Goal: Communication & Community: Answer question/provide support

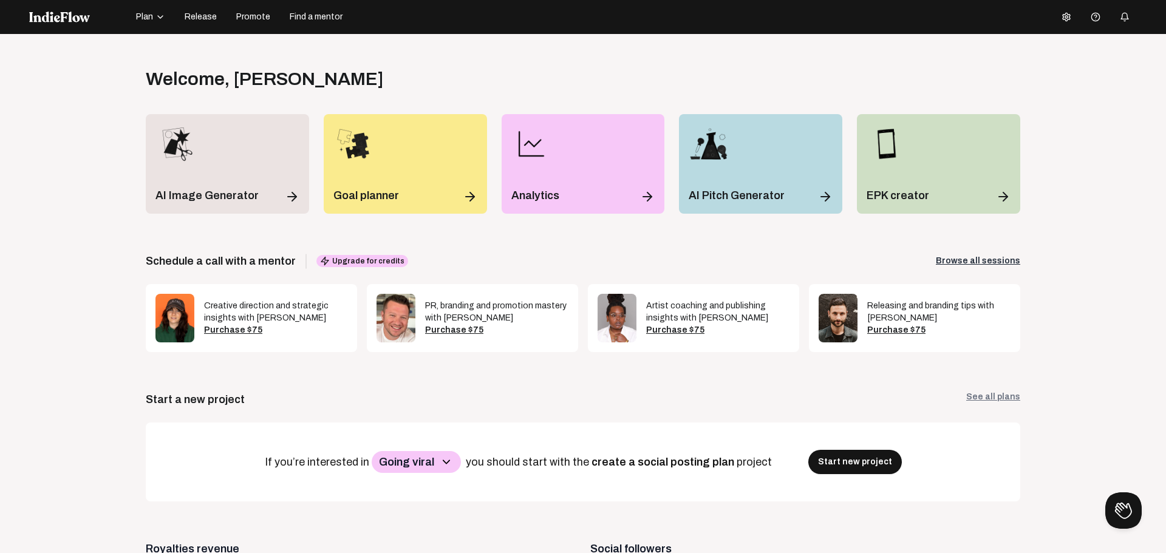
click at [189, 18] on span "Release" at bounding box center [201, 17] width 32 height 12
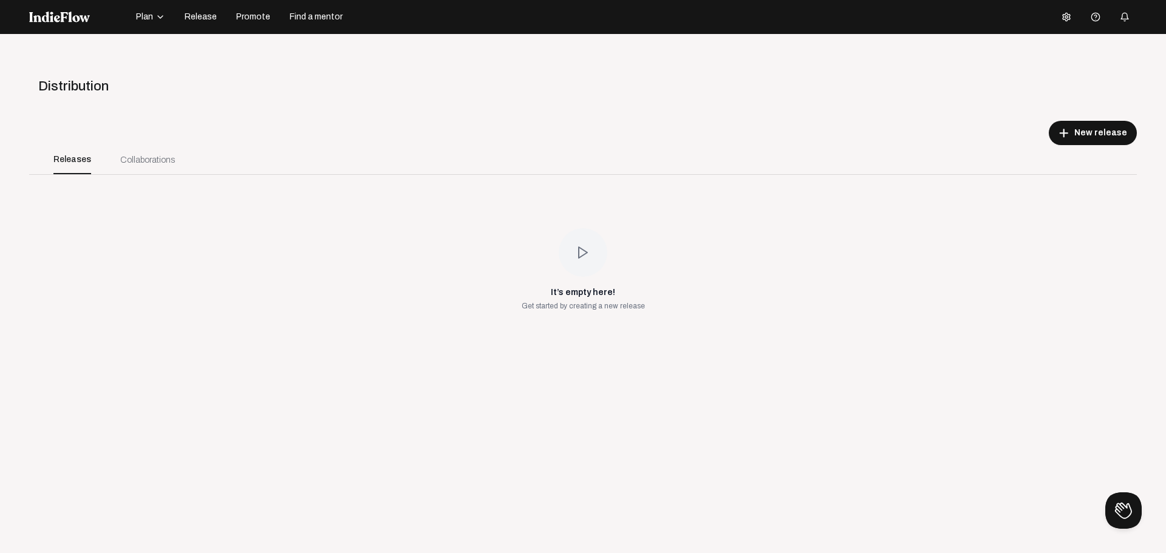
click at [138, 159] on div "Collaborations" at bounding box center [147, 160] width 55 height 13
click at [78, 161] on div "Releases" at bounding box center [72, 159] width 38 height 29
click at [146, 15] on span "Plan" at bounding box center [144, 17] width 17 height 12
click at [161, 20] on div "Projects" at bounding box center [169, 23] width 70 height 22
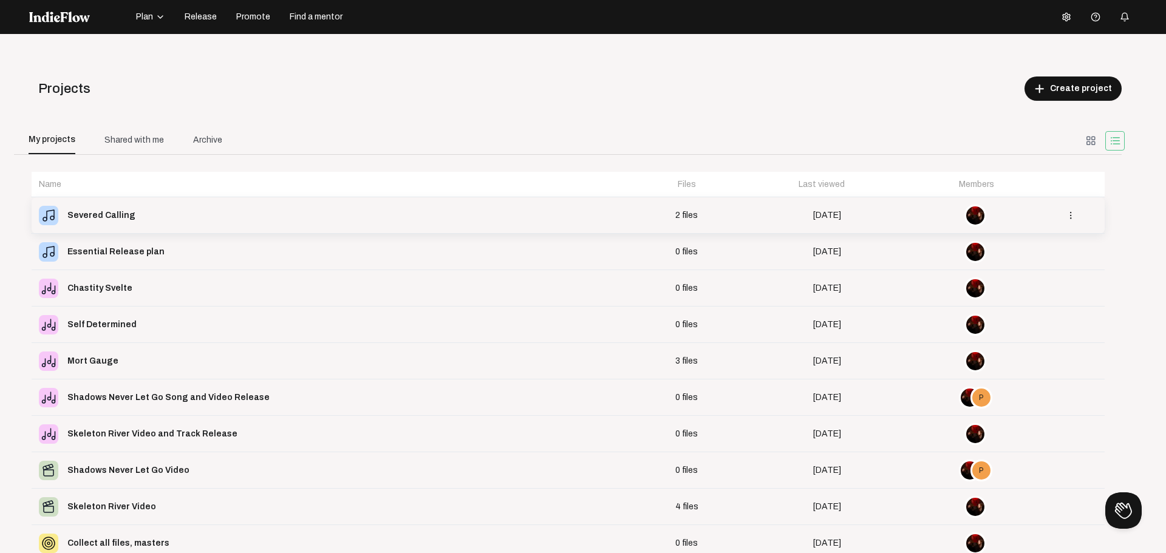
click at [93, 214] on div "Severed Calling" at bounding box center [101, 215] width 68 height 17
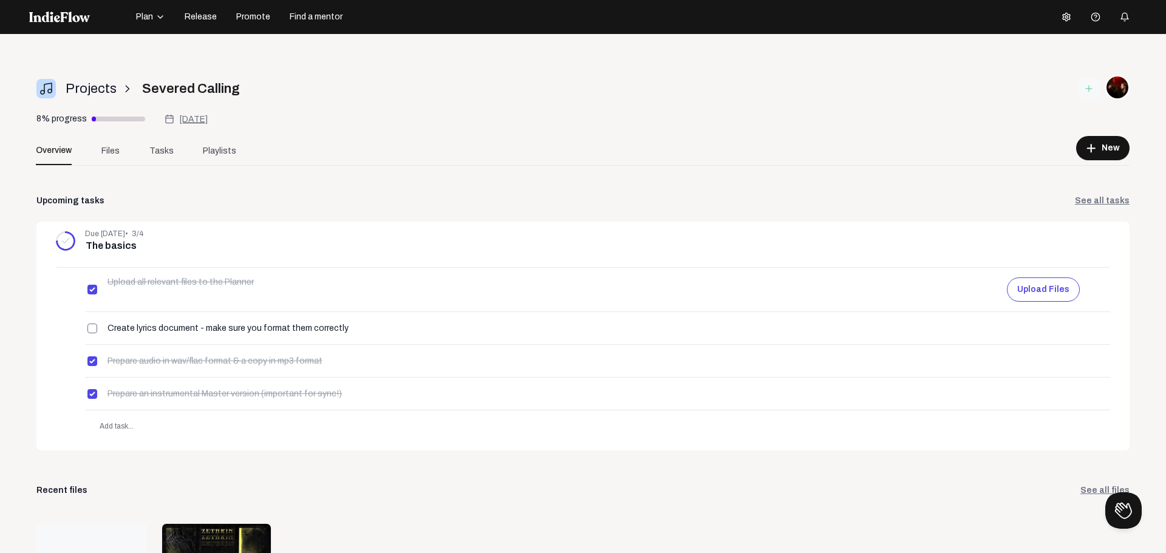
scroll to position [1, 0]
click at [112, 148] on span "Files" at bounding box center [110, 150] width 18 height 13
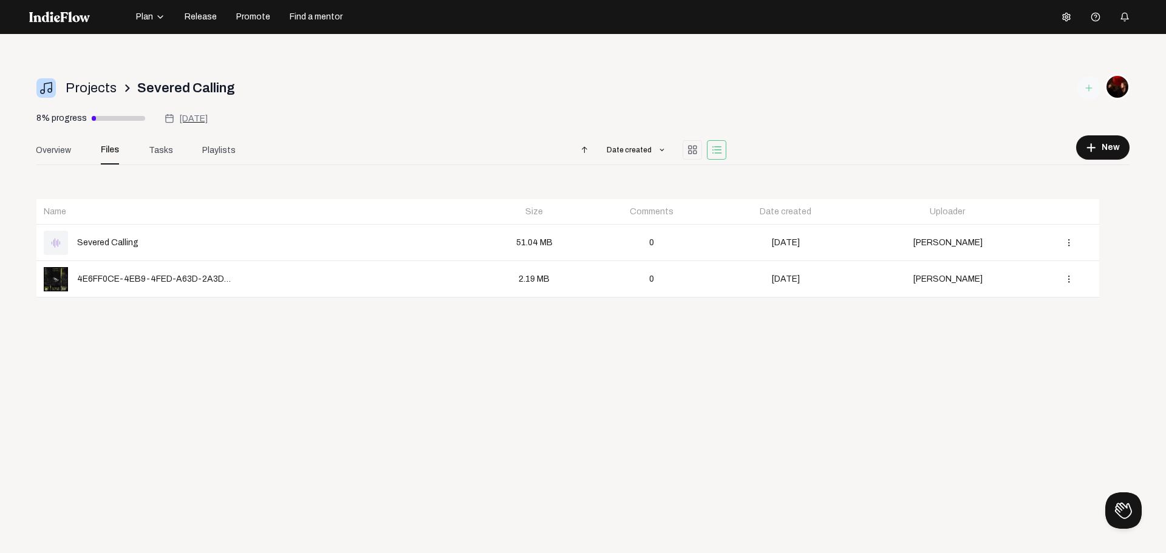
click at [66, 278] on img at bounding box center [56, 279] width 24 height 24
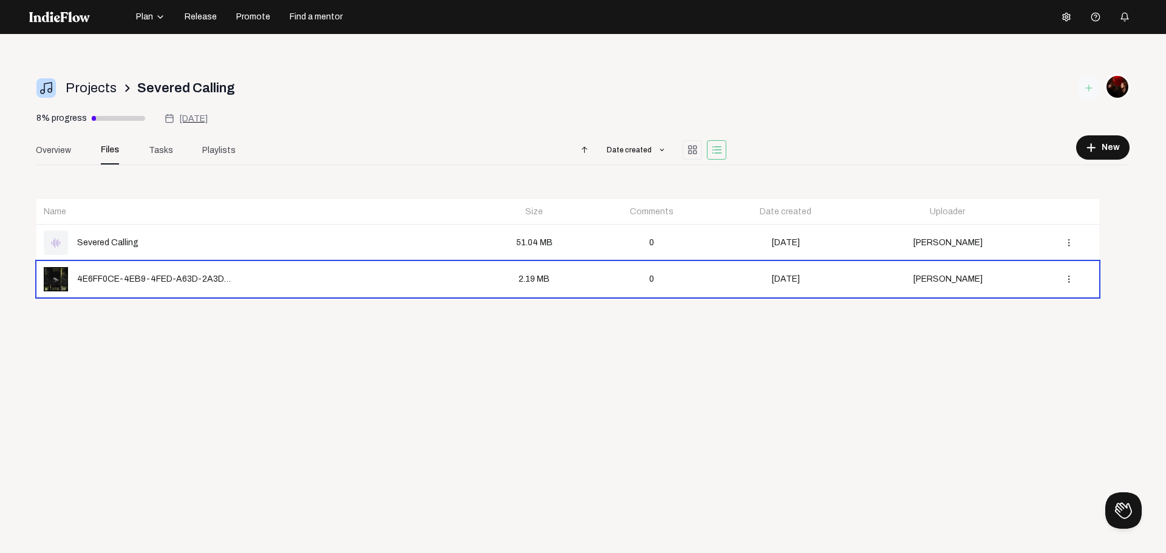
click at [1020, 242] on td "[PERSON_NAME]" at bounding box center [948, 243] width 182 height 36
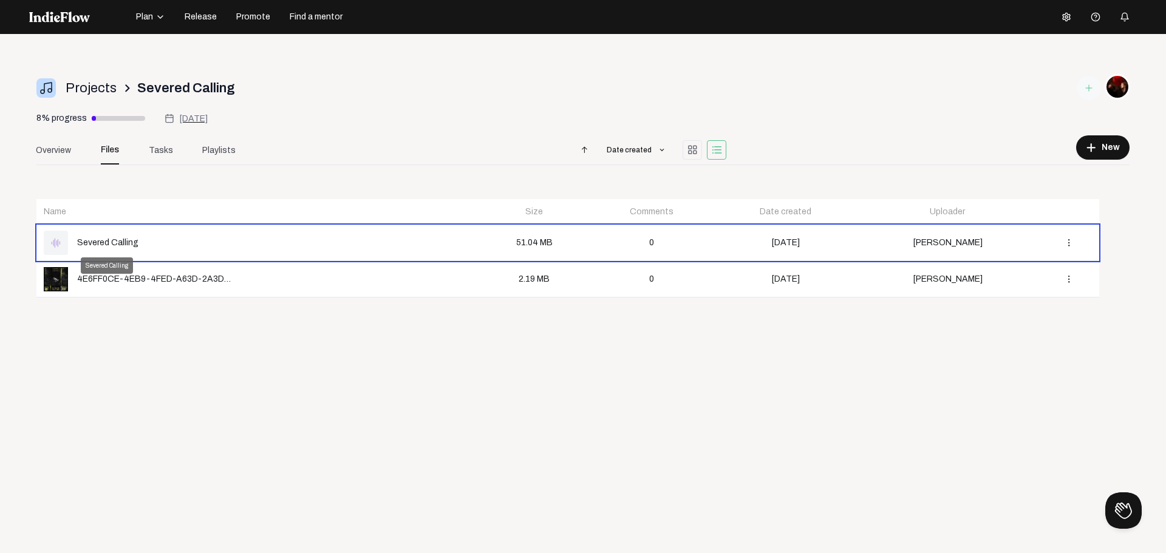
click at [98, 239] on div "Severed Calling" at bounding box center [107, 242] width 61 height 13
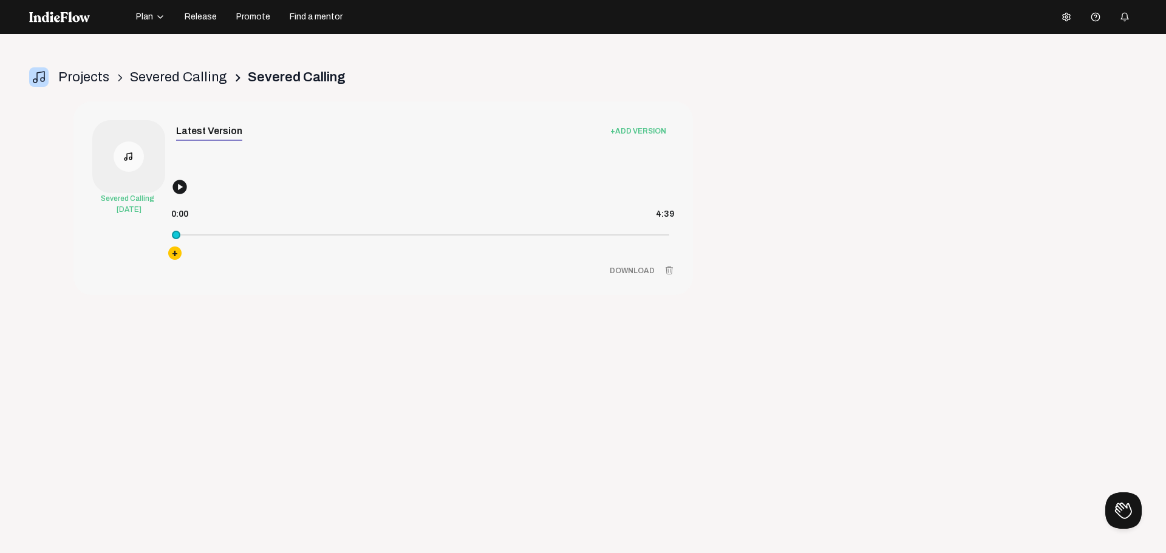
click at [182, 189] on mat-icon "play_circle" at bounding box center [183, 190] width 25 height 25
click at [180, 191] on mat-icon "pause_circle" at bounding box center [183, 190] width 25 height 25
click at [180, 191] on mat-icon "play_circle" at bounding box center [183, 190] width 25 height 25
click at [200, 16] on span "Release" at bounding box center [201, 17] width 32 height 12
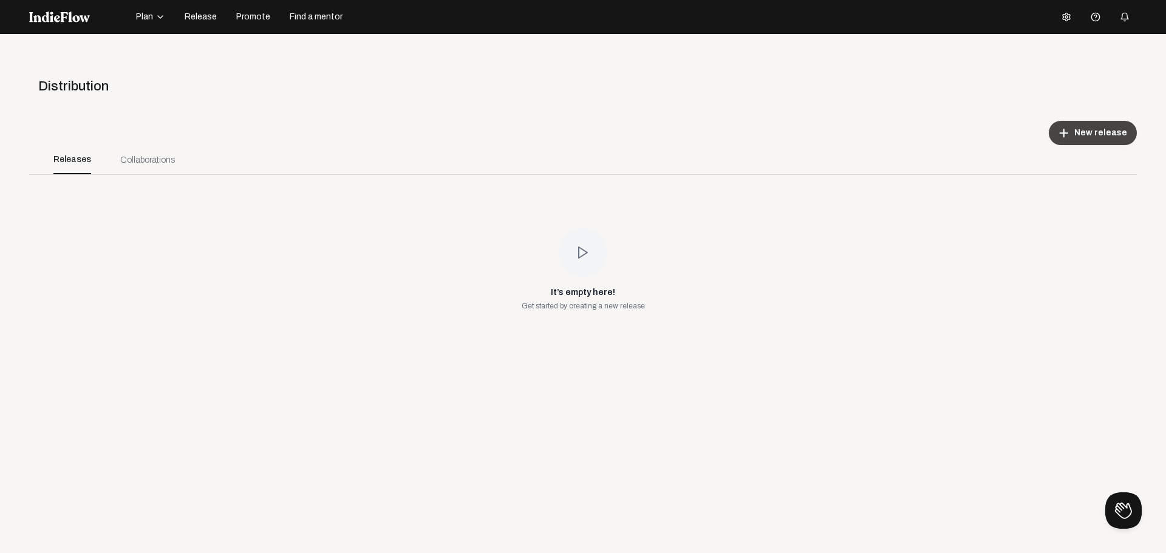
click at [1084, 126] on button "add New release" at bounding box center [1092, 133] width 88 height 24
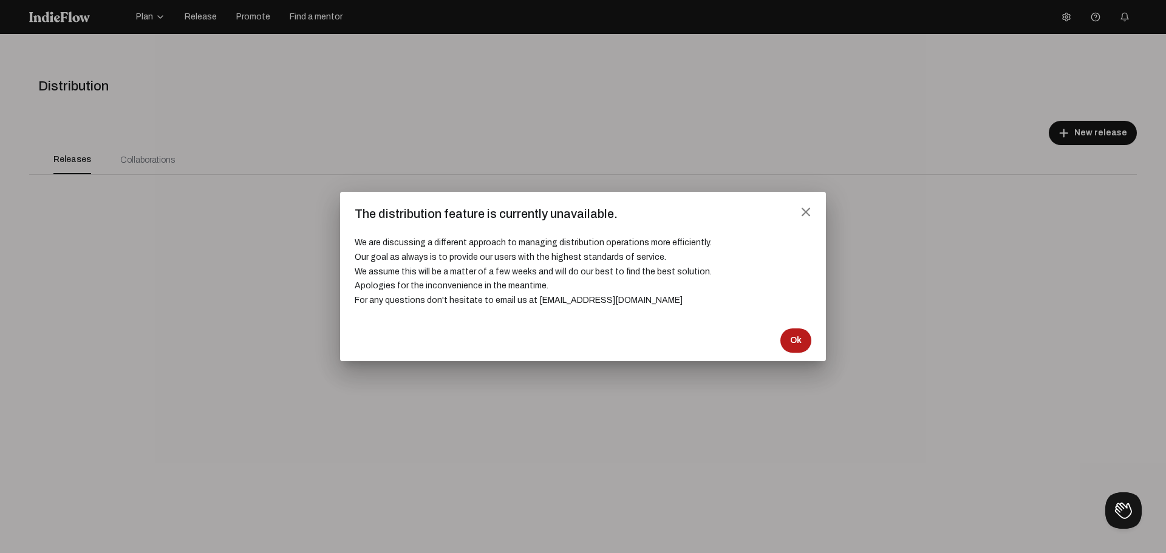
click at [801, 340] on button "Ok" at bounding box center [795, 340] width 31 height 24
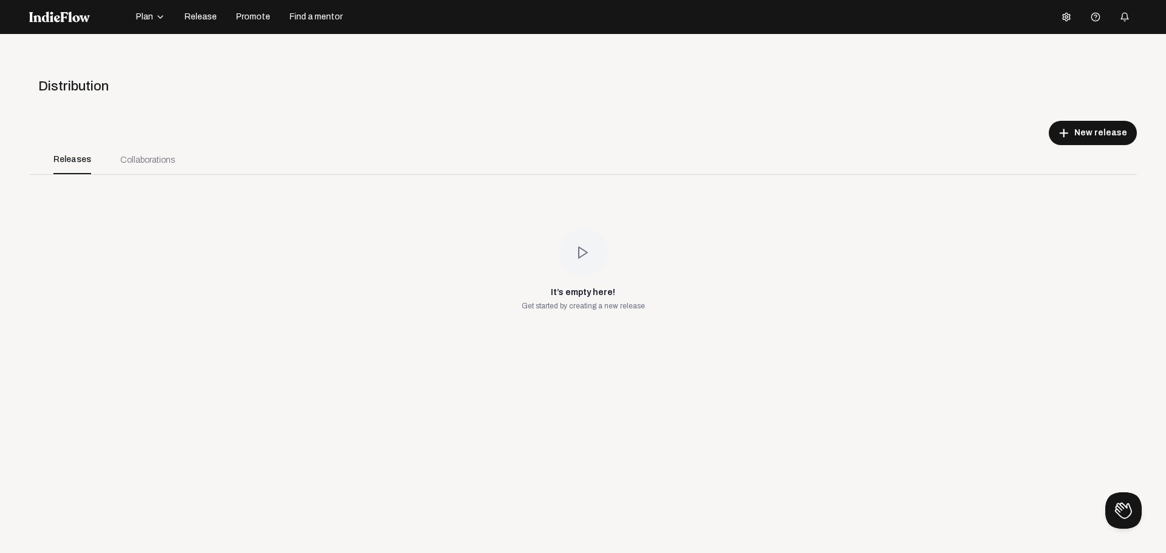
click at [146, 160] on div "Collaborations" at bounding box center [147, 160] width 55 height 13
click at [82, 153] on div "Releases" at bounding box center [72, 159] width 38 height 29
click at [577, 254] on icon at bounding box center [583, 252] width 15 height 15
click at [1082, 136] on span "New release" at bounding box center [1100, 133] width 53 height 12
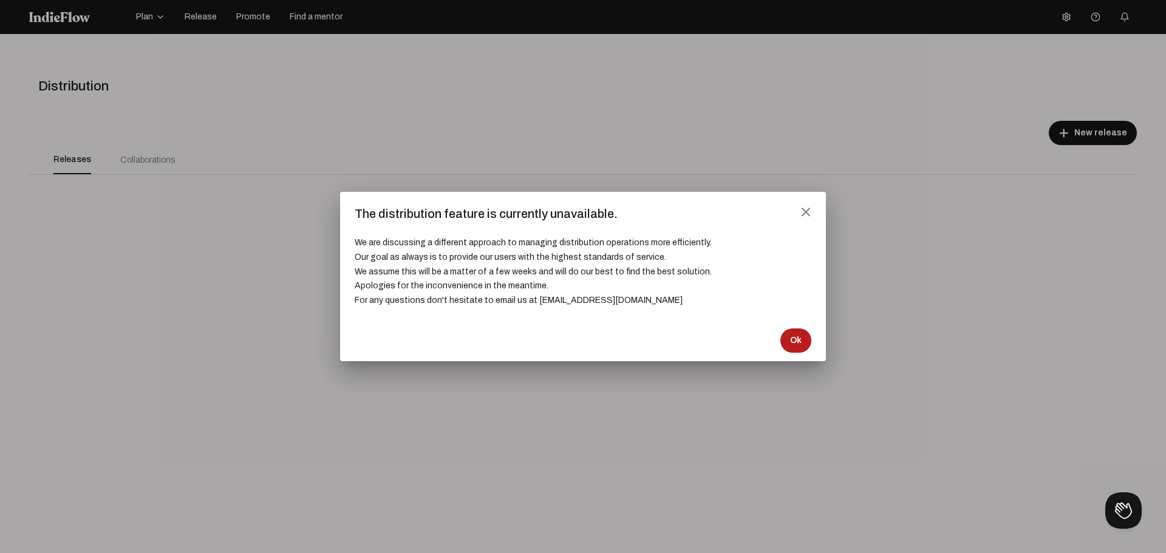
click at [792, 340] on span "Ok" at bounding box center [796, 341] width 12 height 12
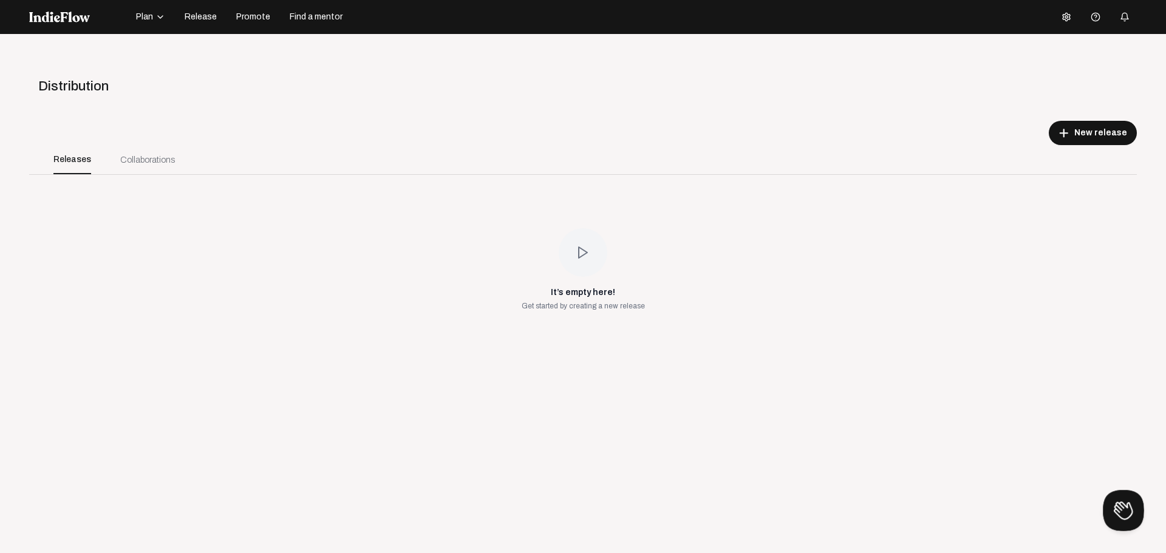
click at [1121, 501] on button at bounding box center [1120, 508] width 36 height 36
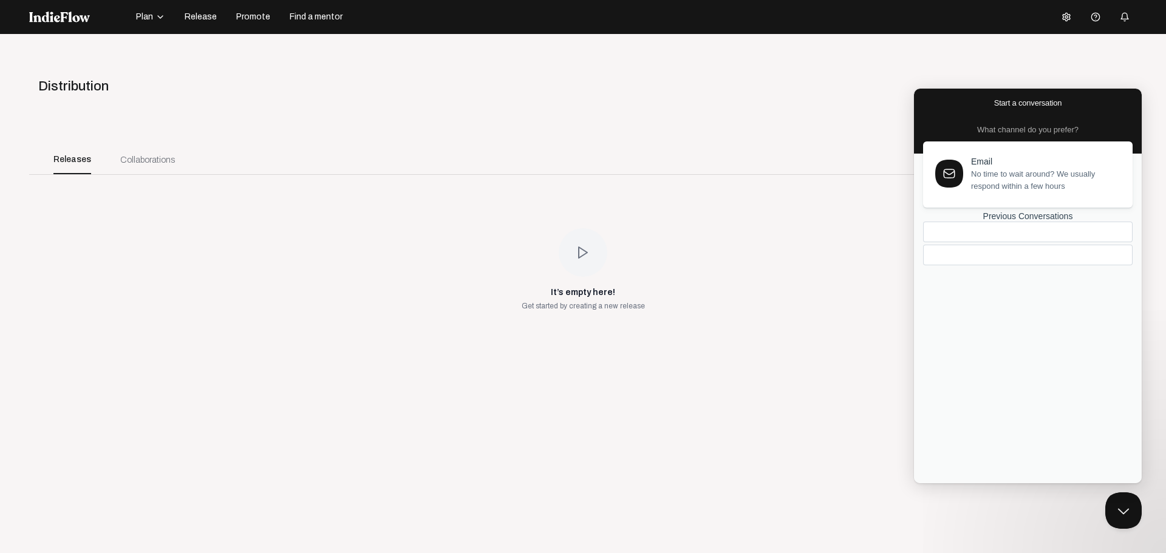
click at [962, 255] on div at bounding box center [999, 255] width 132 height 0
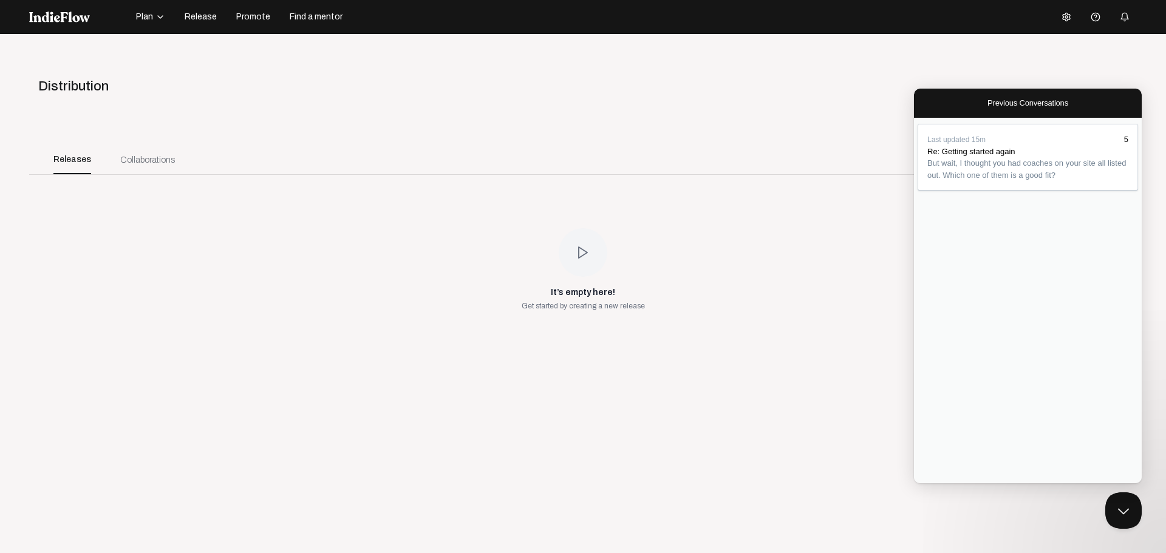
click at [896, 76] on div "Distribution" at bounding box center [581, 86] width 1135 height 20
click at [987, 101] on span "Go back" at bounding box center [987, 102] width 0 height 9
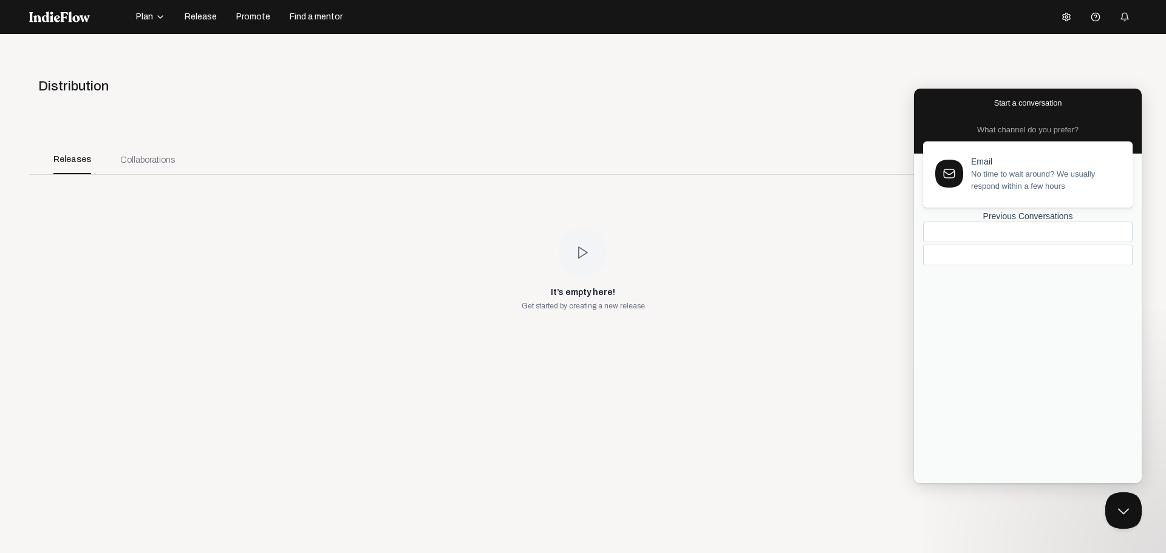
click at [928, 101] on div "Start a conversation" at bounding box center [1028, 103] width 228 height 29
click at [1120, 508] on button "Close Beacon popover" at bounding box center [1120, 508] width 36 height 36
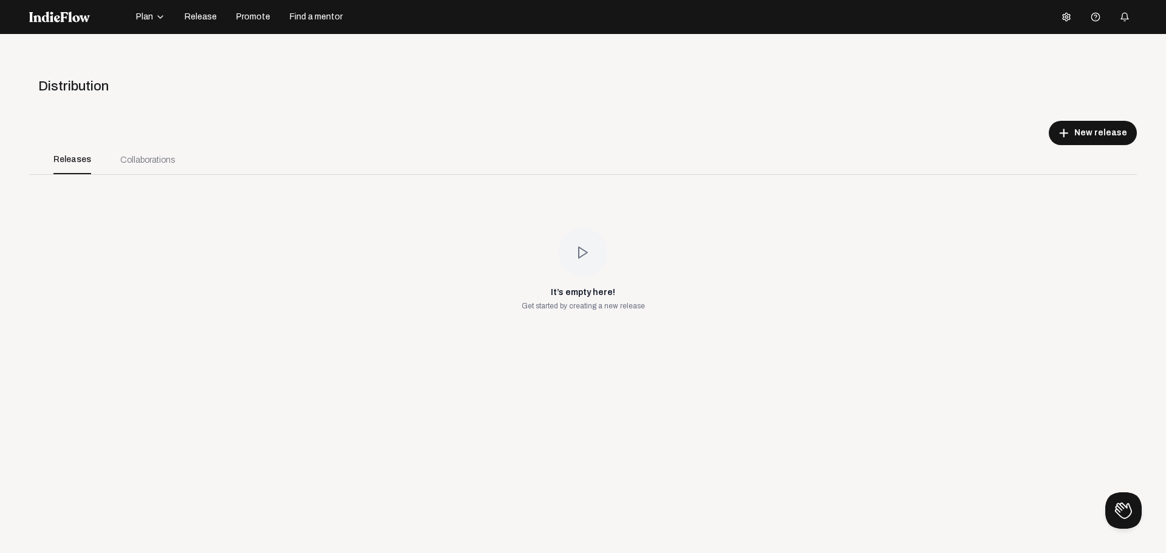
click at [143, 160] on div "Collaborations" at bounding box center [147, 160] width 55 height 13
click at [1119, 18] on icon "button" at bounding box center [1124, 17] width 10 height 10
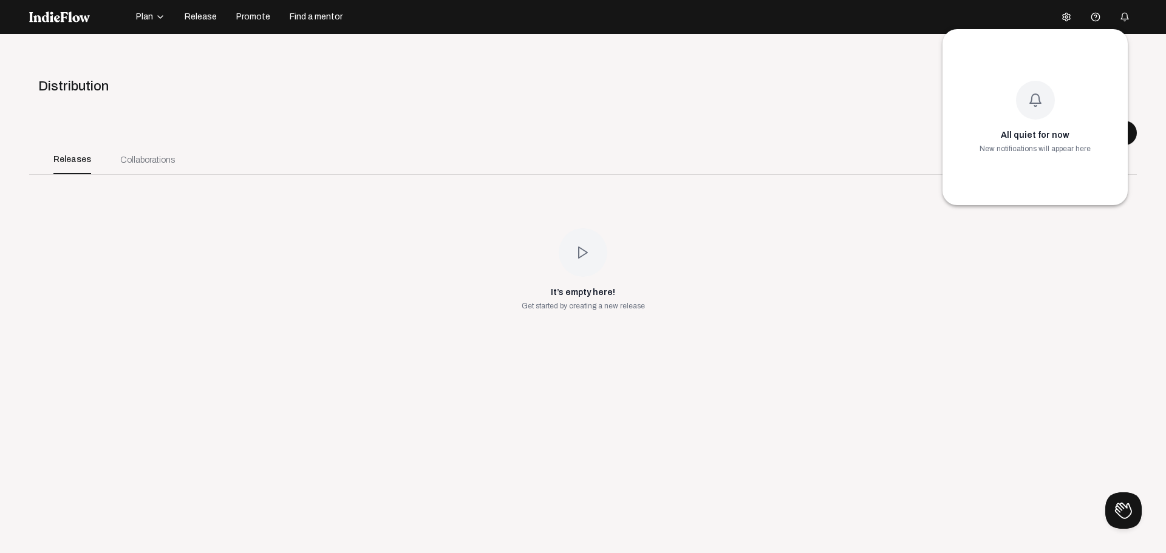
click at [1078, 15] on div at bounding box center [583, 276] width 1166 height 553
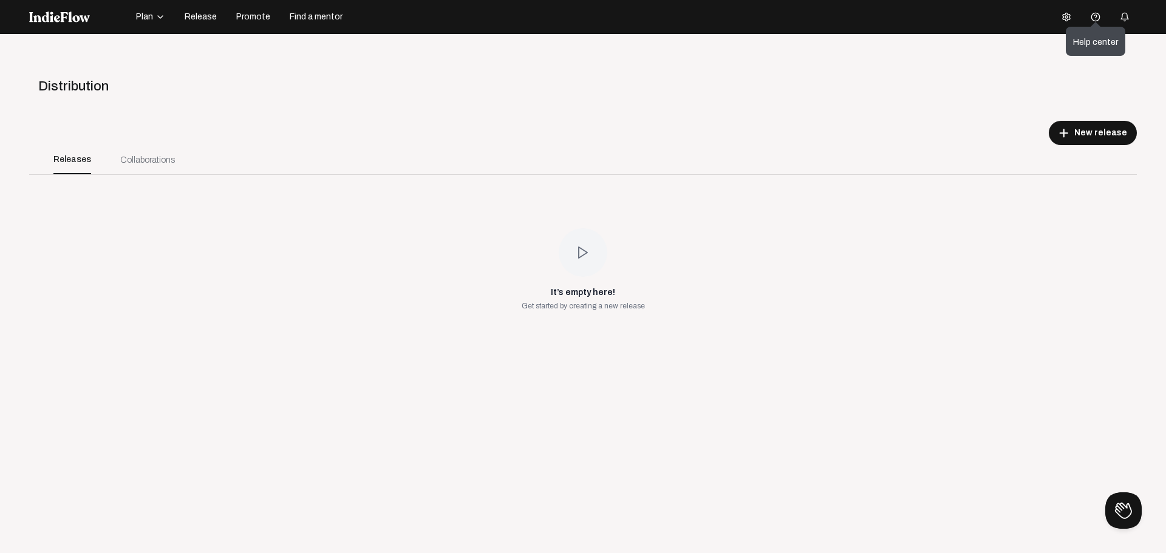
click at [1090, 16] on span at bounding box center [1095, 16] width 10 height 49
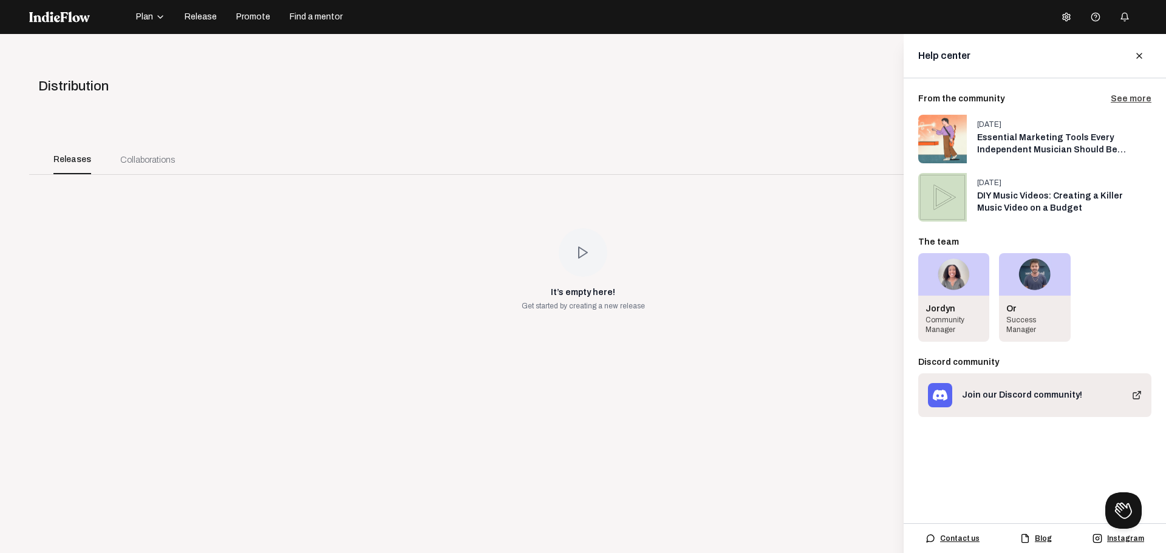
click at [73, 19] on img at bounding box center [59, 17] width 61 height 11
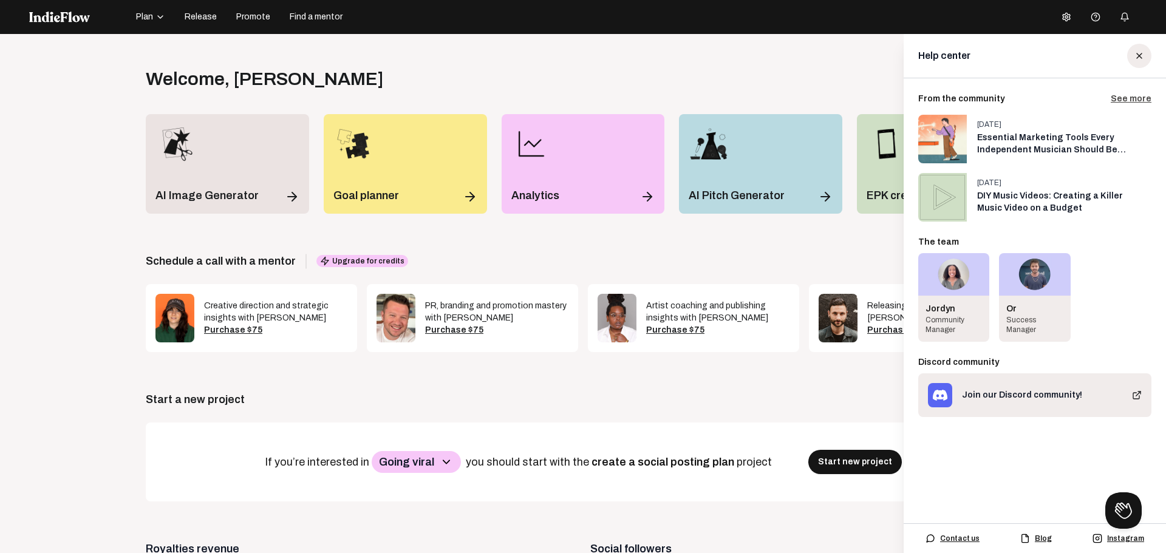
click at [1134, 52] on icon at bounding box center [1139, 56] width 10 height 10
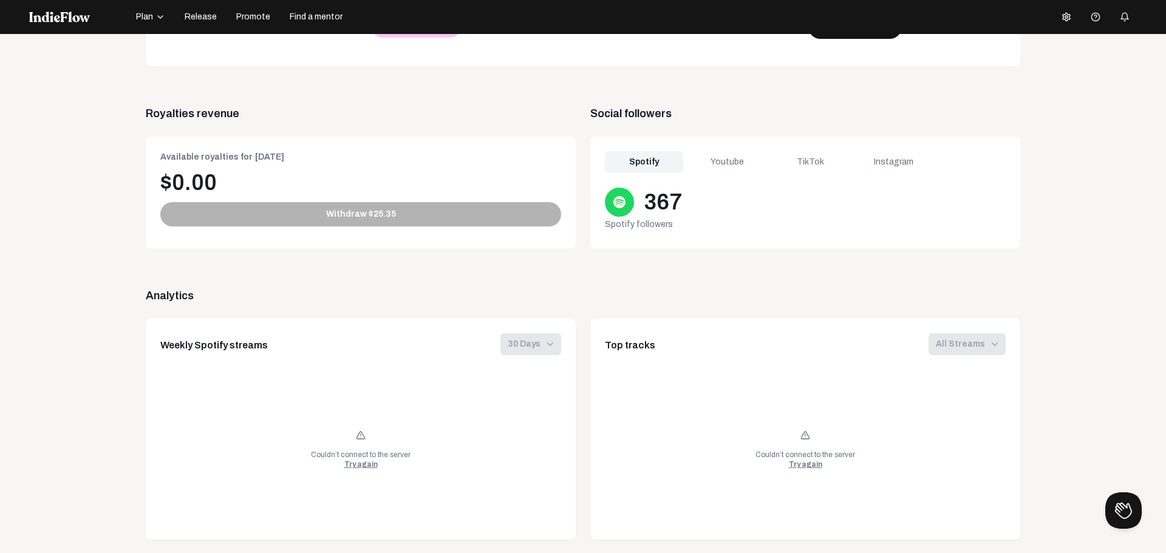
scroll to position [440, 0]
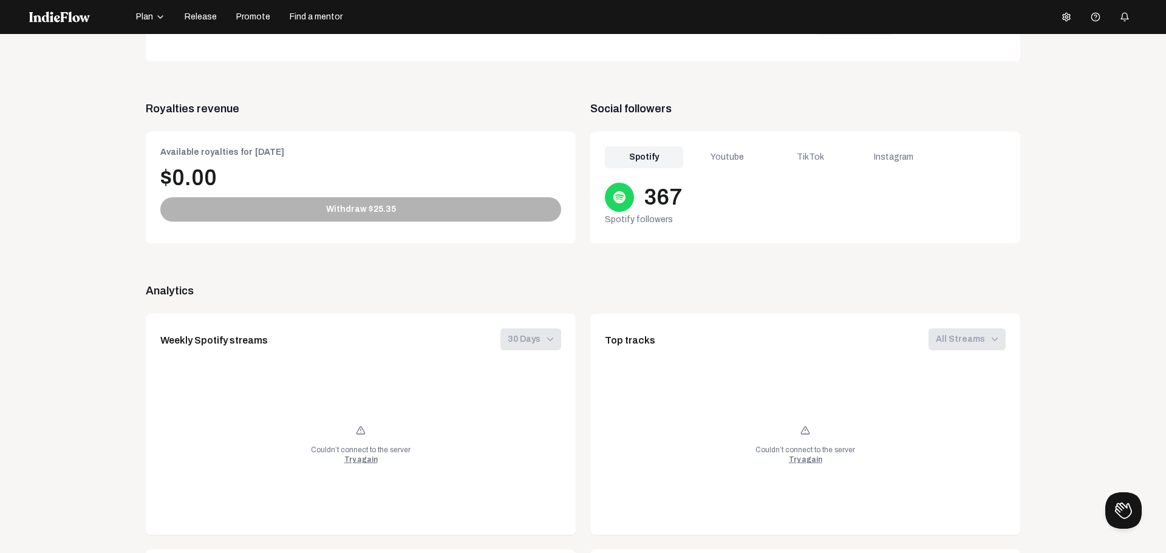
click at [712, 164] on div "Youtube" at bounding box center [727, 157] width 78 height 22
click at [803, 153] on div "TikTok" at bounding box center [810, 157] width 78 height 22
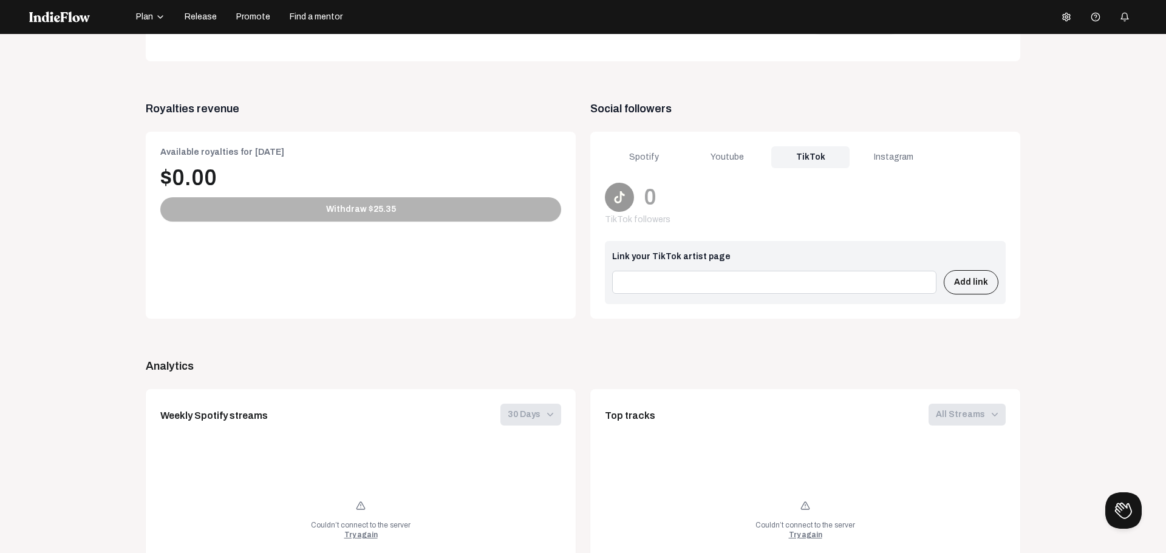
click at [627, 152] on div "Spotify" at bounding box center [644, 157] width 78 height 22
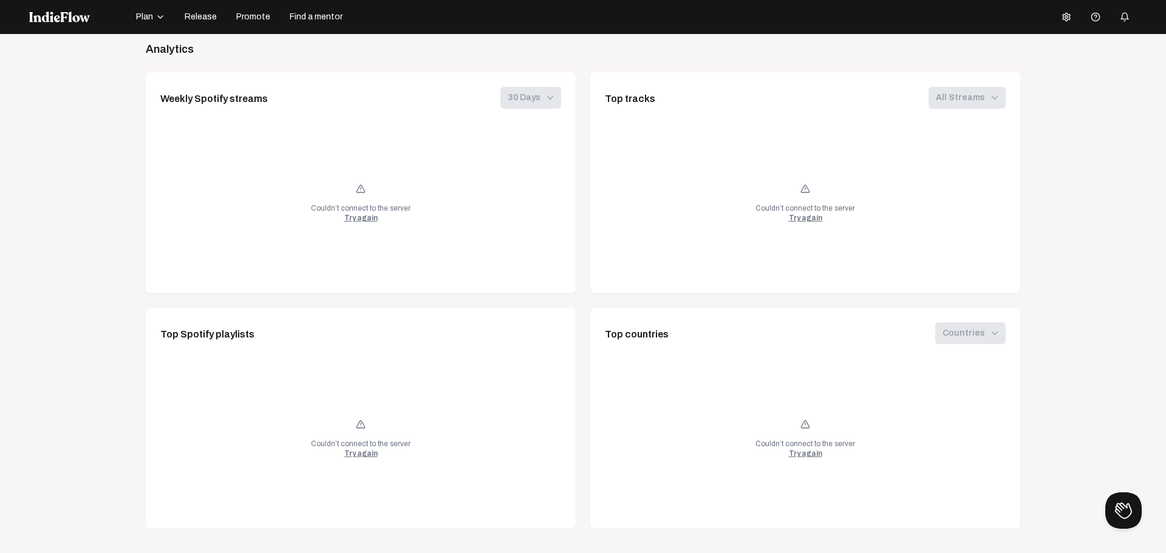
scroll to position [0, 0]
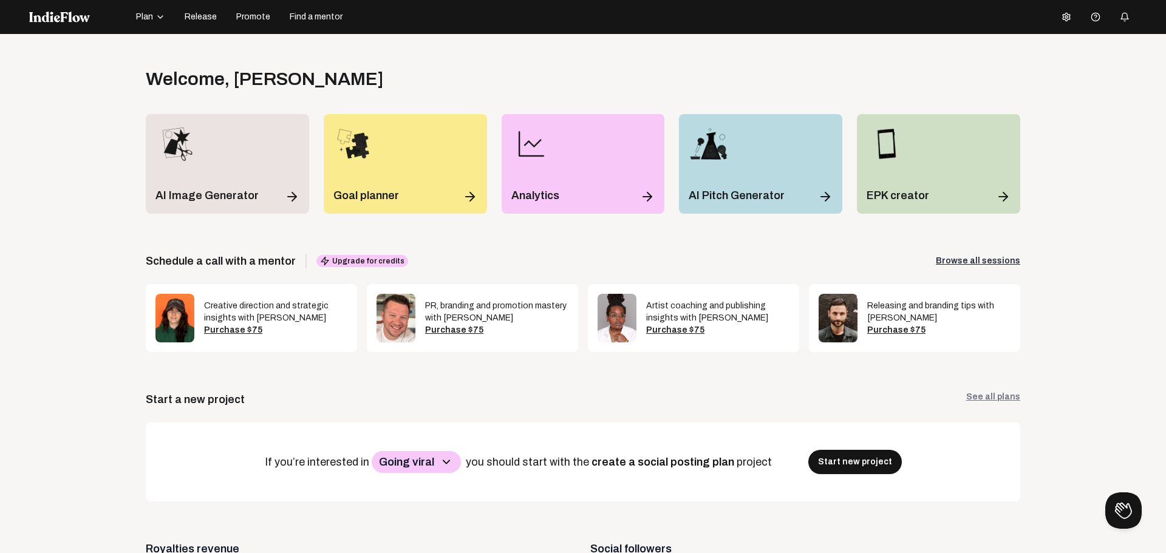
click at [993, 396] on link "See all plans" at bounding box center [993, 399] width 54 height 17
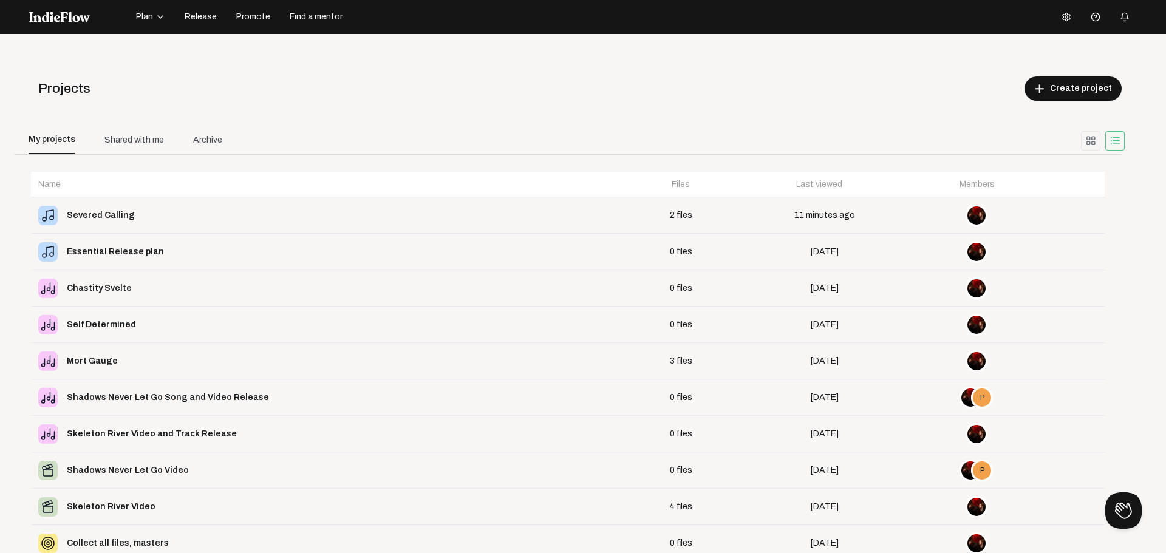
click at [193, 19] on span "Release" at bounding box center [201, 17] width 32 height 12
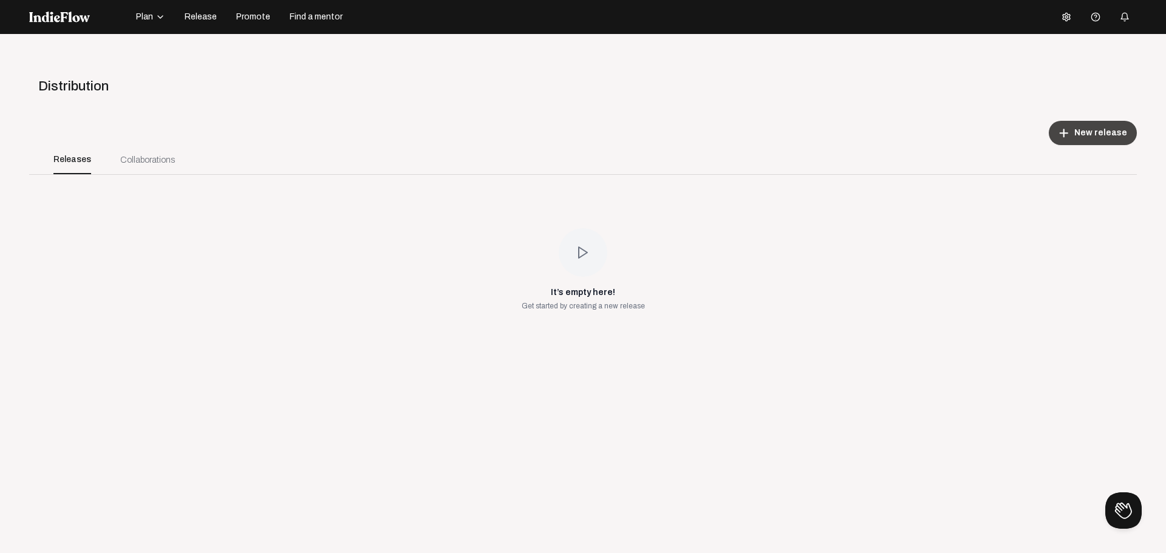
click at [1078, 132] on span "New release" at bounding box center [1100, 133] width 53 height 12
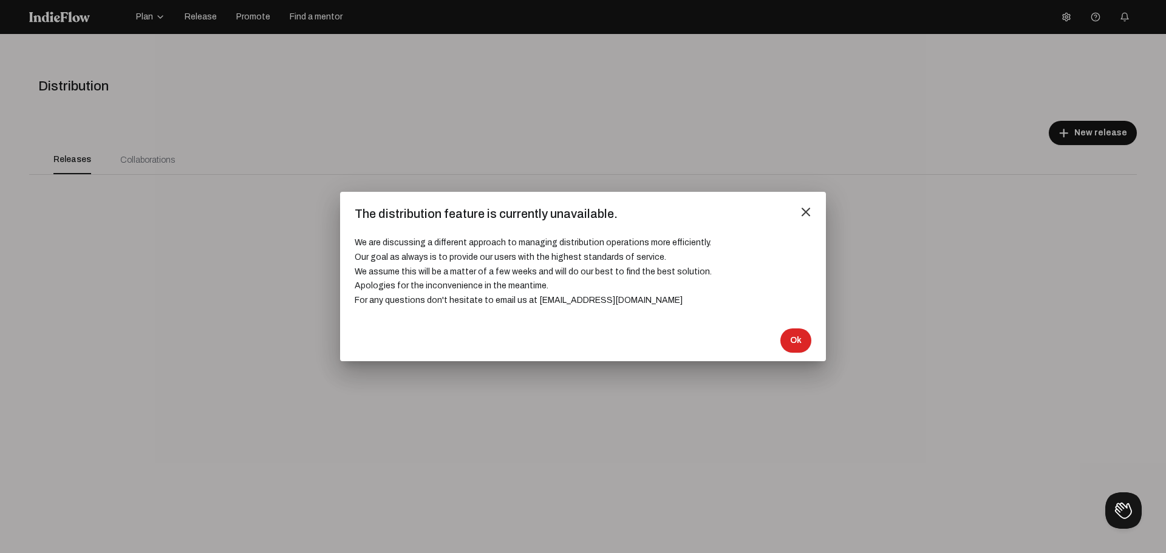
click at [803, 210] on mat-icon "close" at bounding box center [805, 211] width 11 height 11
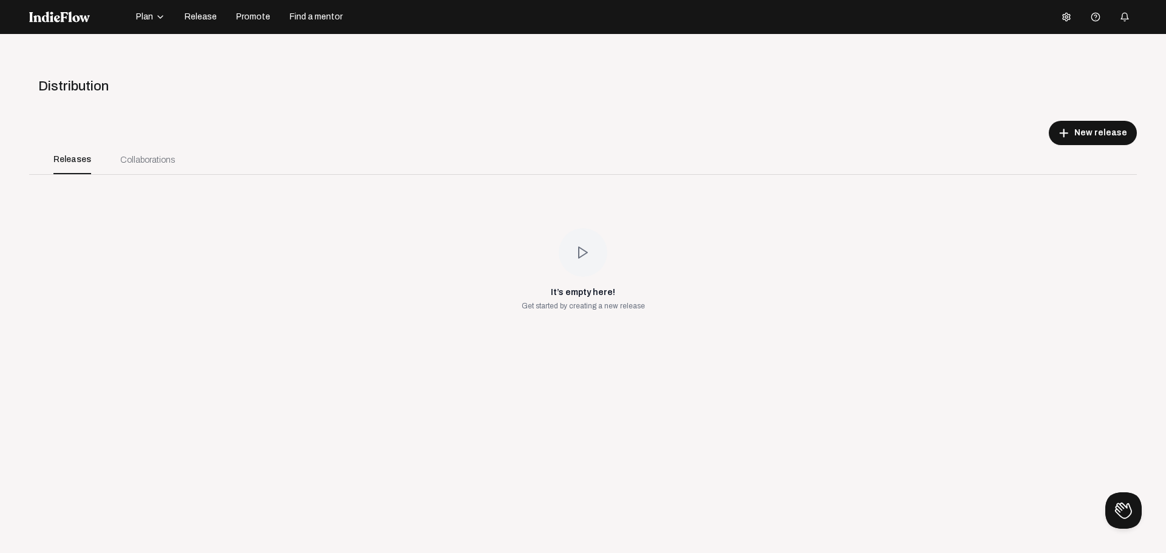
click at [262, 9] on button "Promote" at bounding box center [253, 16] width 49 height 19
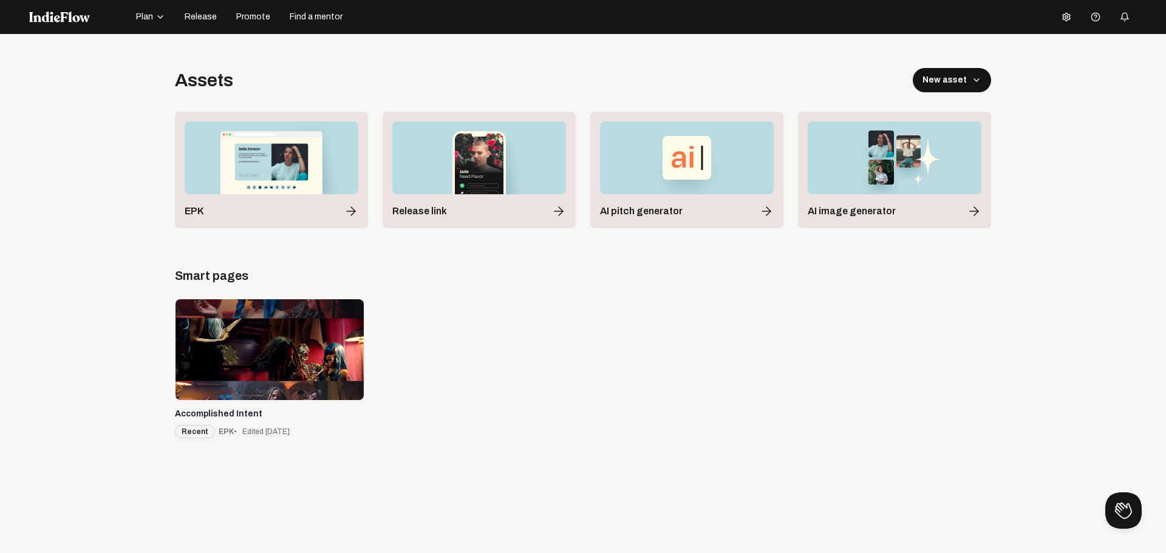
click at [316, 18] on span "Find a mentor" at bounding box center [316, 17] width 53 height 12
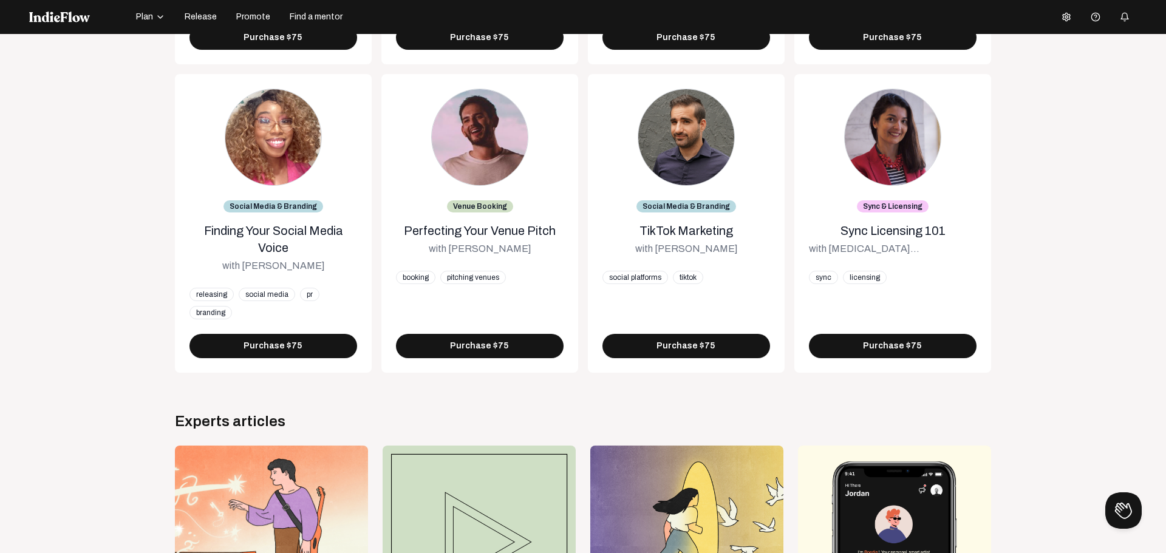
scroll to position [890, 0]
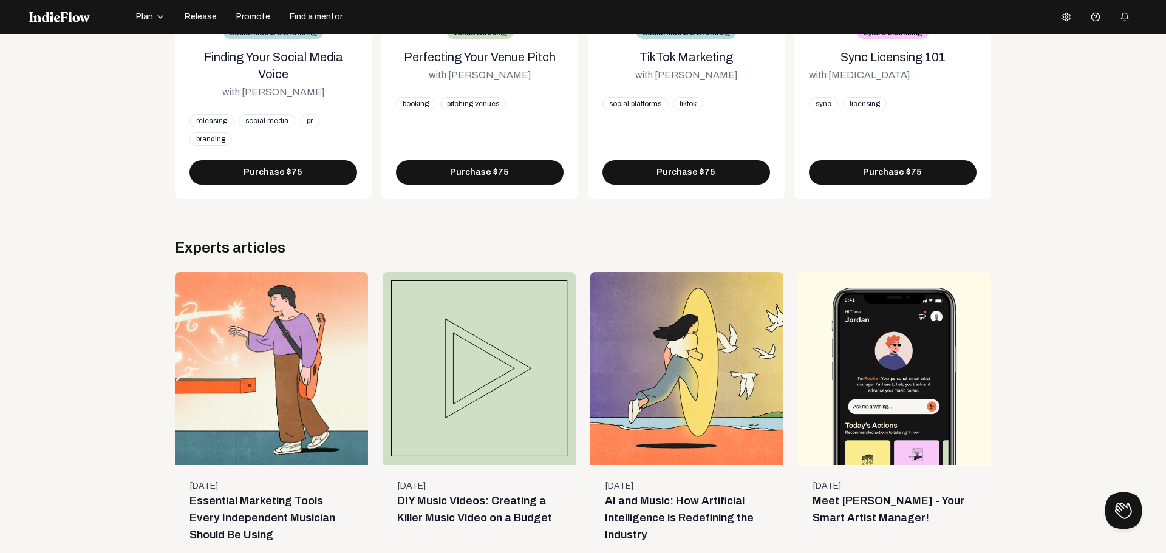
click at [874, 348] on div at bounding box center [894, 368] width 193 height 193
click at [853, 500] on link "Meet [PERSON_NAME] - Your Smart Artist Manager!" at bounding box center [888, 507] width 152 height 34
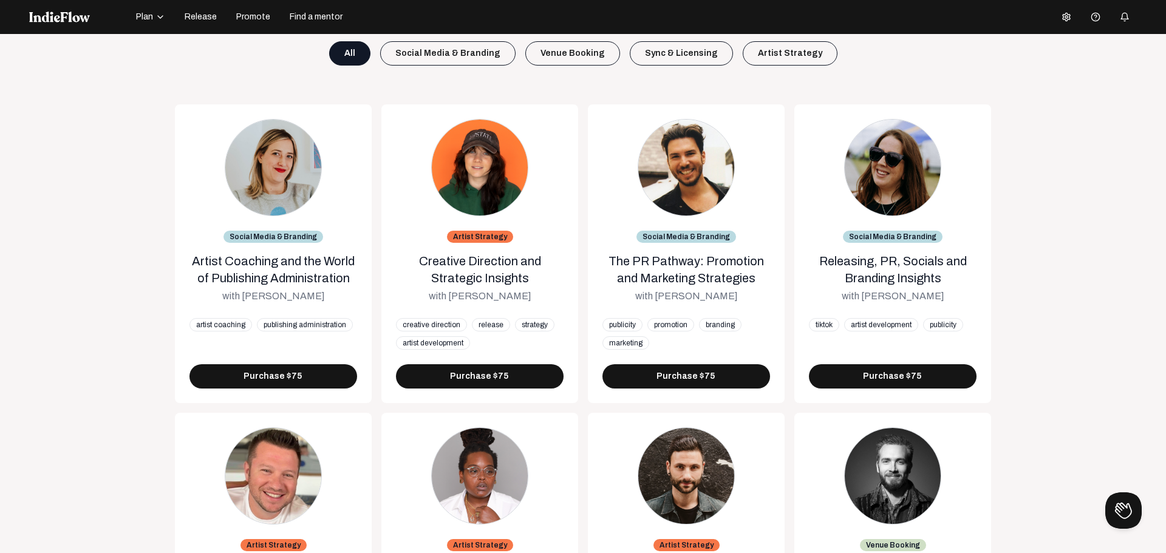
scroll to position [0, 0]
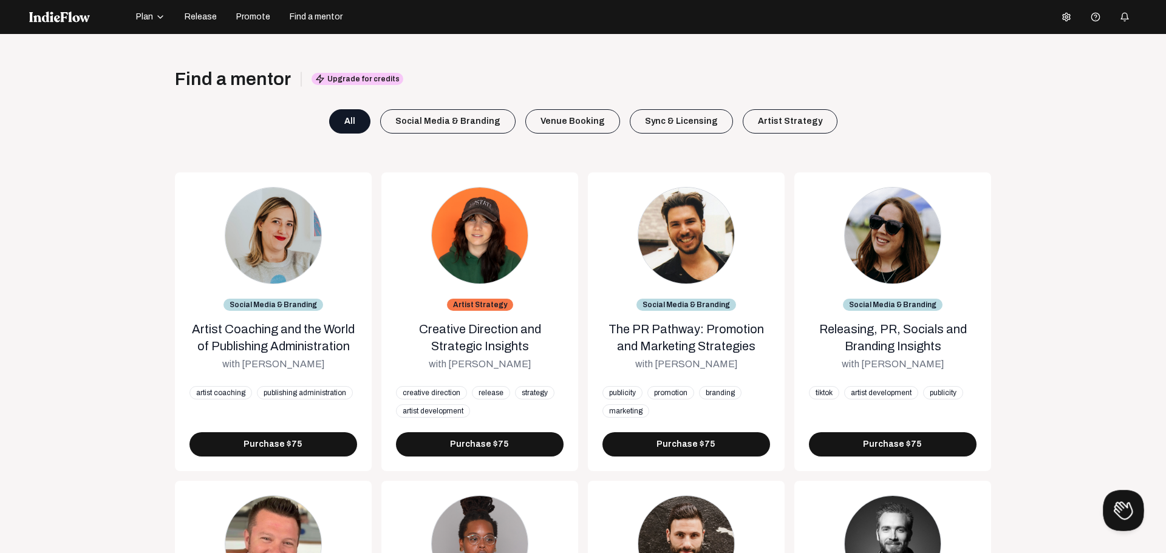
click at [1118, 503] on button "Open Beacon popover" at bounding box center [1120, 508] width 36 height 36
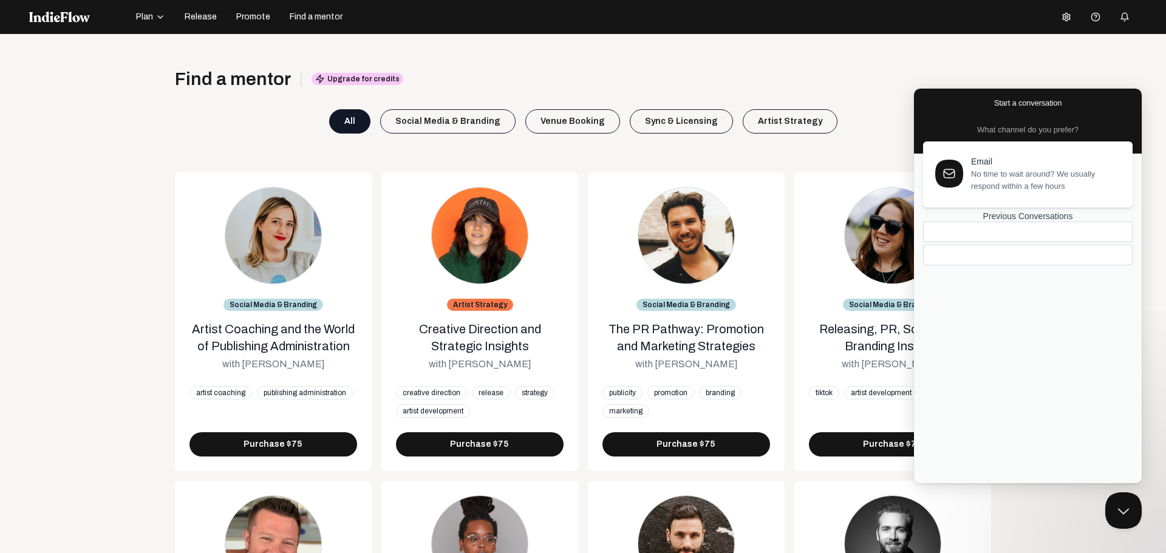
click at [991, 222] on div "Previous Conversations" at bounding box center [1027, 216] width 209 height 10
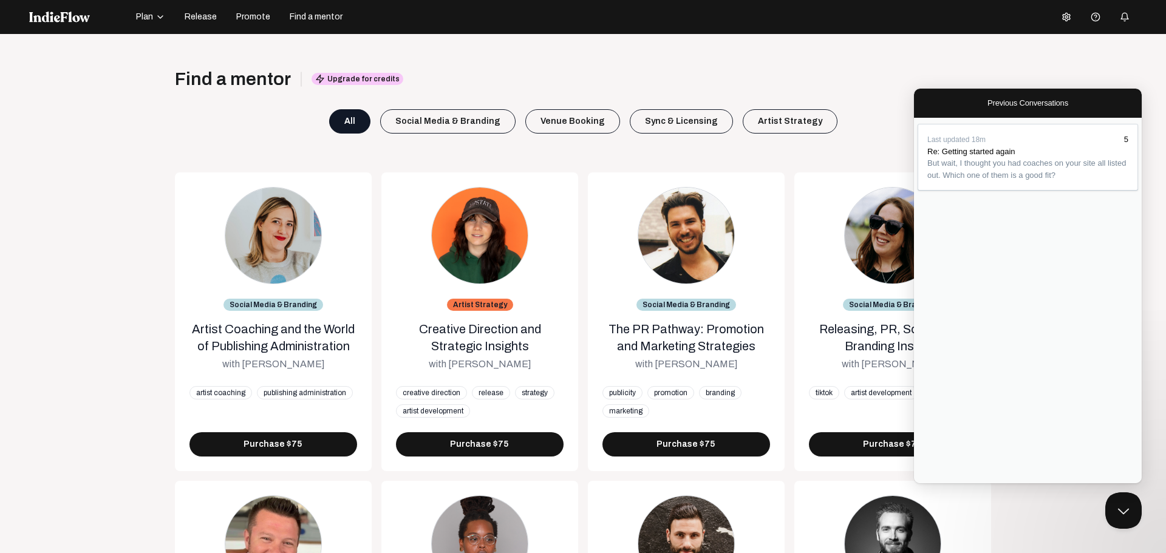
click at [1041, 285] on div "Last updated 18m 5 Re: Getting started again But wait, I thought you had coache…" at bounding box center [1028, 300] width 228 height 365
click at [1023, 356] on div "Last updated 18m 5 Re: Getting started again But wait, I thought you had coache…" at bounding box center [1028, 300] width 228 height 365
click at [980, 156] on span "Re: Getting started again" at bounding box center [971, 151] width 88 height 9
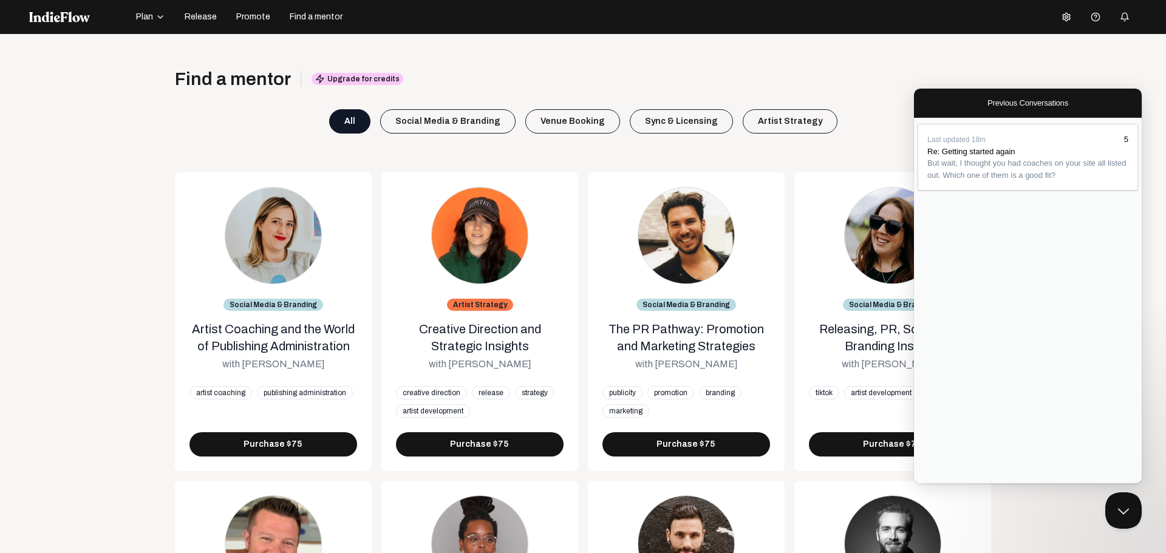
type textarea "So I am on the site getting ready to load up a release, and it sent me to a not…"
click at [199, 19] on span "Release" at bounding box center [201, 17] width 32 height 12
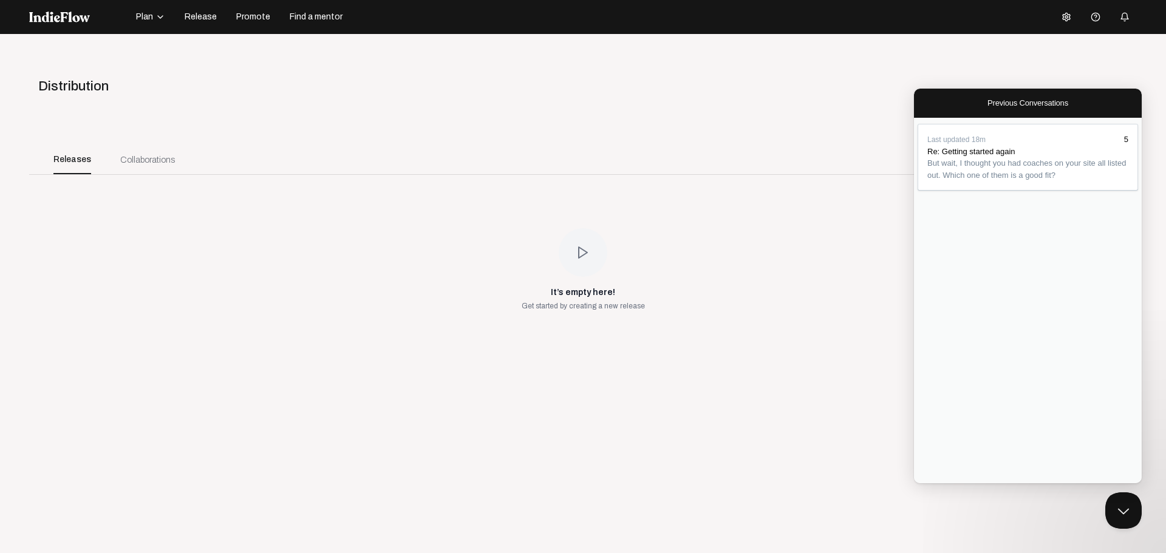
click at [924, 484] on button "Close" at bounding box center [919, 492] width 10 height 16
click at [987, 271] on div "Last updated Just Now 6 Re: Getting started again So I am on the site getting r…" at bounding box center [1028, 300] width 228 height 365
click at [987, 100] on span "Go back" at bounding box center [987, 102] width 0 height 9
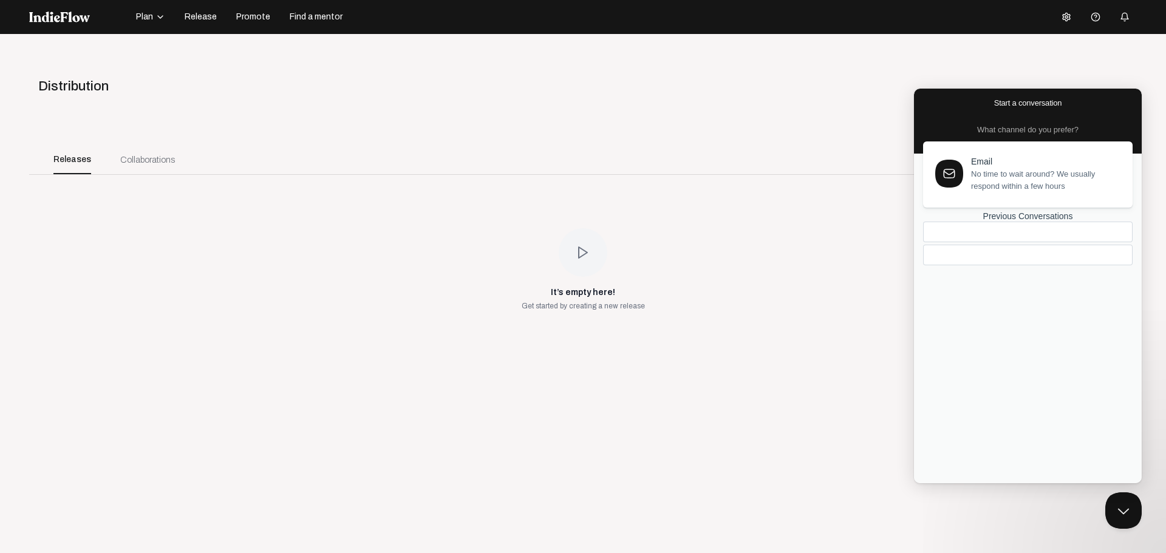
click at [870, 82] on div "Distribution" at bounding box center [581, 86] width 1135 height 20
click at [1087, 27] on span "Help center" at bounding box center [1094, 36] width 59 height 19
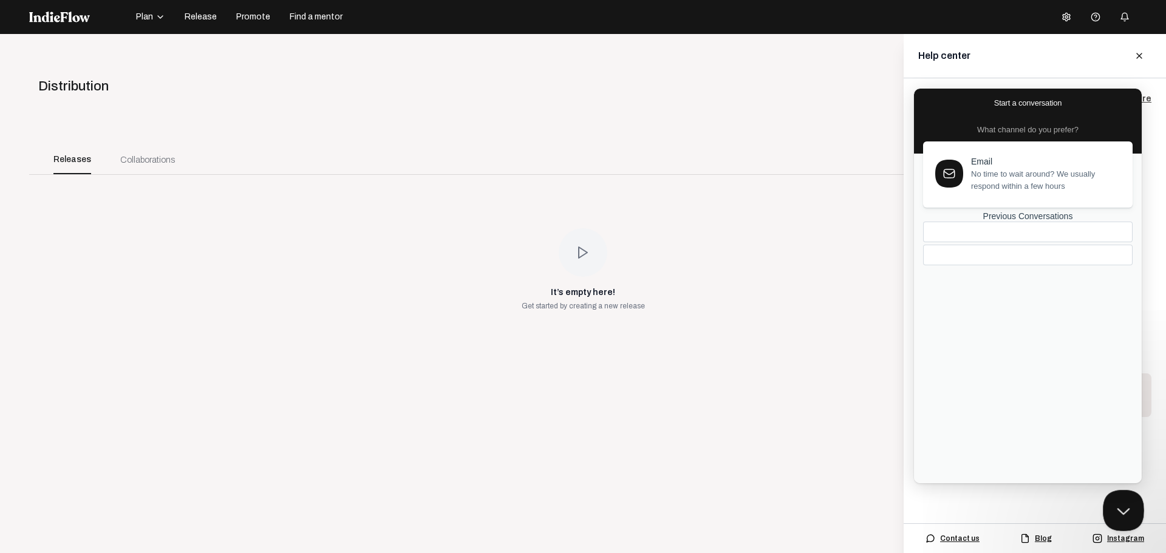
click at [1121, 505] on button "Close Beacon popover" at bounding box center [1120, 508] width 36 height 36
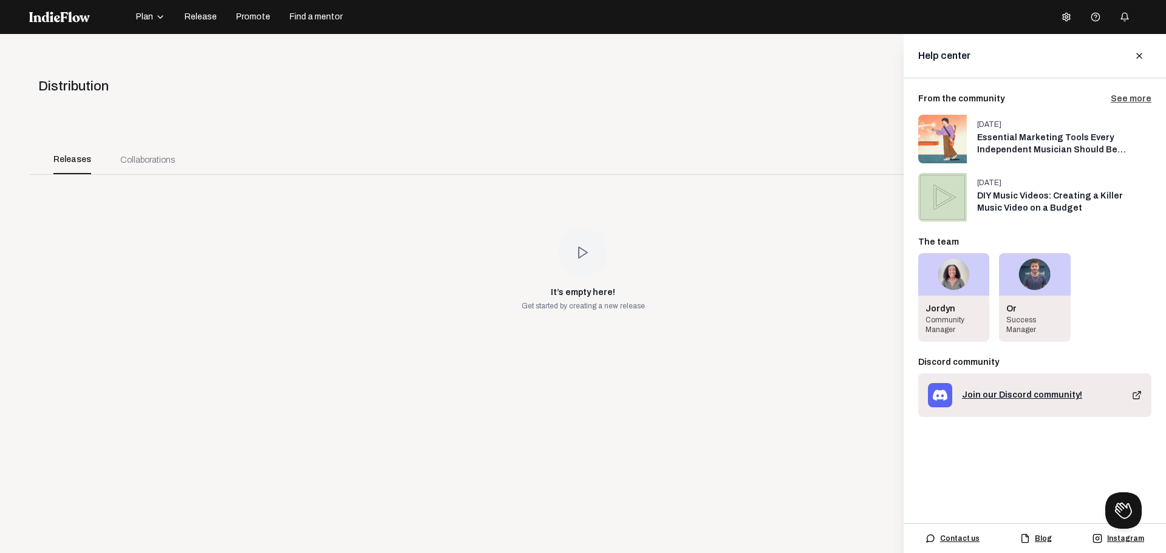
click at [1039, 394] on div "Join our Discord community!" at bounding box center [1022, 395] width 120 height 12
click at [999, 392] on div "Join our Discord community!" at bounding box center [1022, 395] width 120 height 12
click at [888, 259] on div "It’s empty here! Get started by creating a new release" at bounding box center [582, 269] width 1107 height 189
click at [942, 322] on div "Community Manager" at bounding box center [953, 324] width 56 height 19
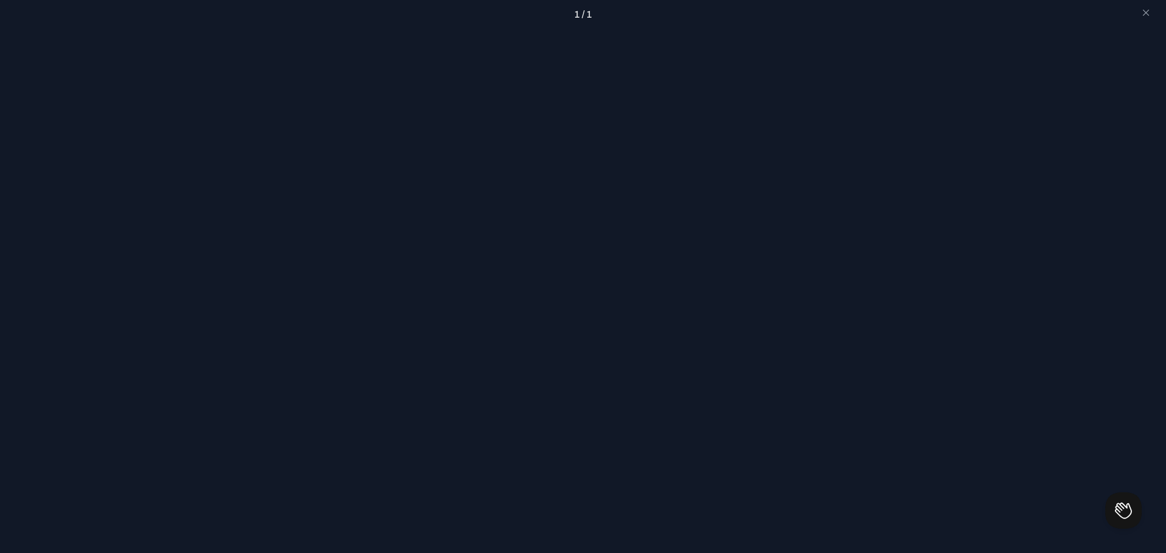
click at [1152, 13] on div "1 / 1" at bounding box center [583, 14] width 1166 height 29
click at [1144, 10] on mat-icon "close" at bounding box center [1145, 12] width 11 height 11
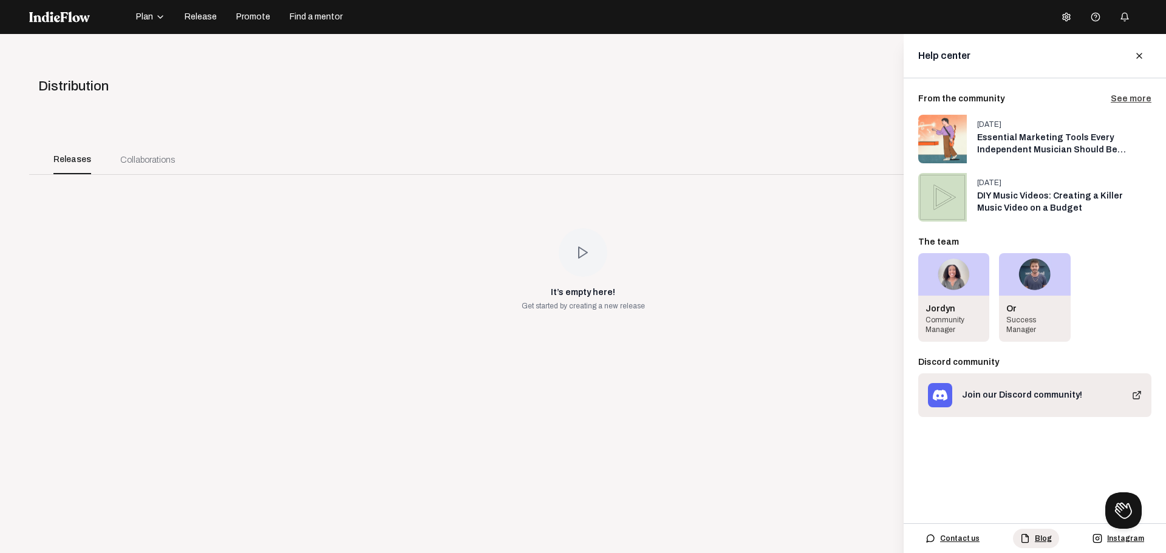
click at [1040, 535] on span "Blog" at bounding box center [1042, 539] width 17 height 10
click at [1059, 12] on button at bounding box center [1066, 17] width 24 height 24
click at [1074, 65] on link "Pricing" at bounding box center [1093, 68] width 87 height 16
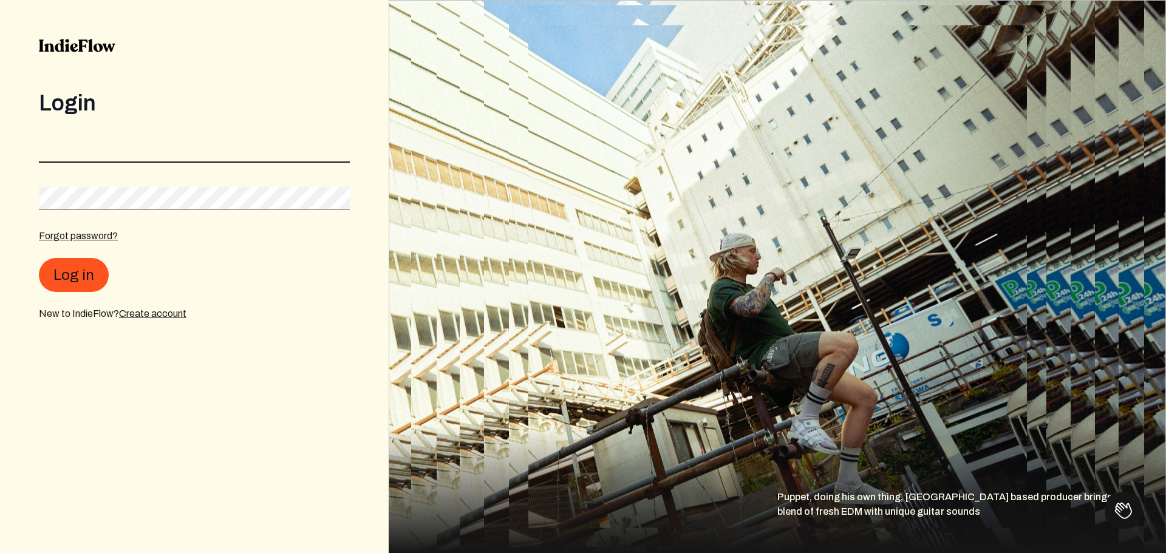
type input "[EMAIL_ADDRESS][DOMAIN_NAME]"
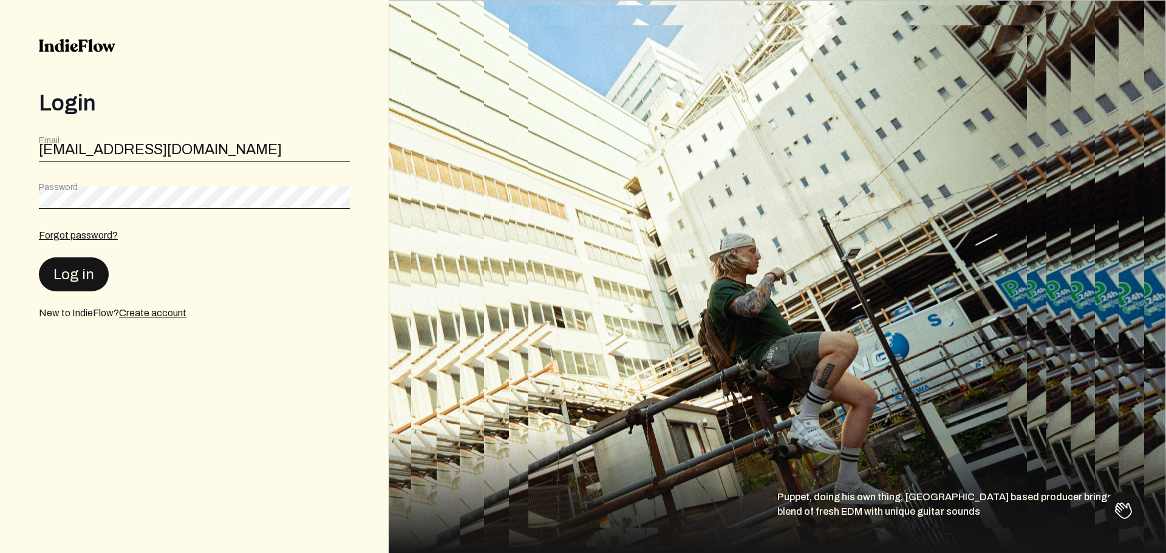
click at [69, 279] on button "Log in" at bounding box center [74, 274] width 70 height 34
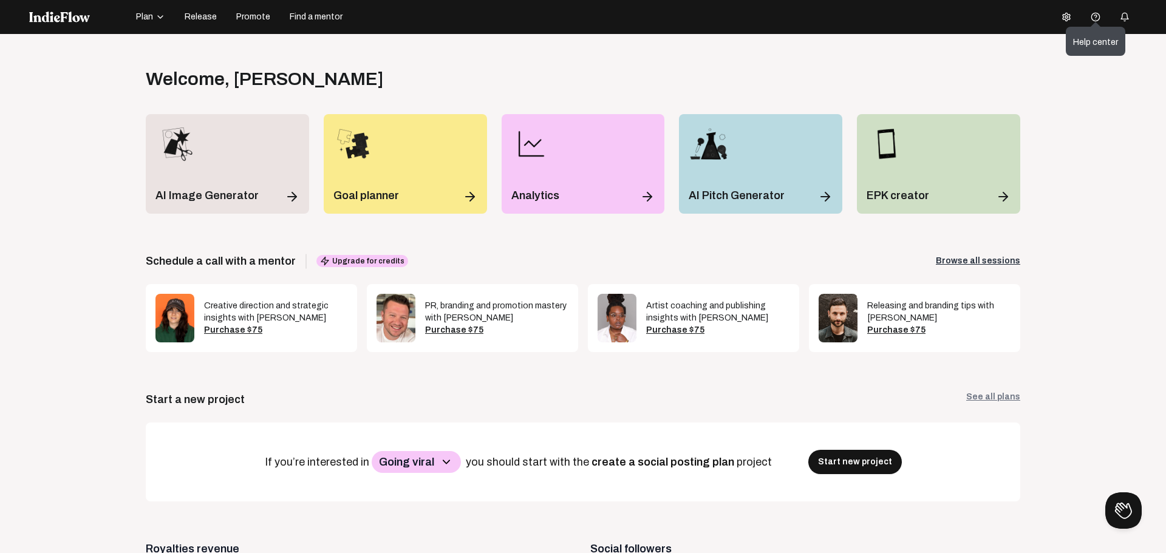
click at [1091, 15] on circle at bounding box center [1095, 17] width 8 height 8
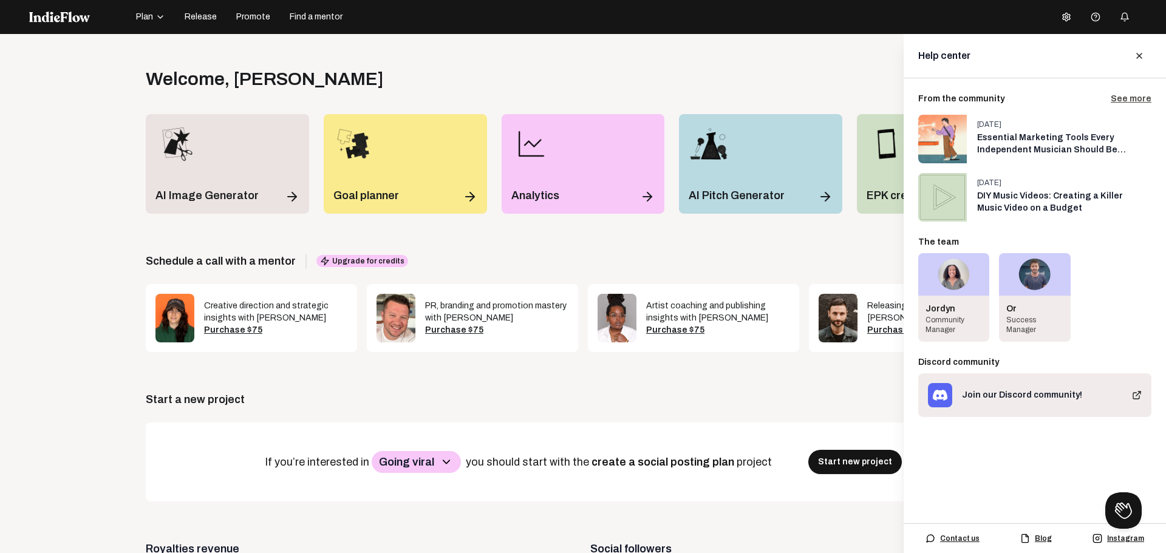
click at [1119, 16] on icon "button" at bounding box center [1124, 17] width 10 height 10
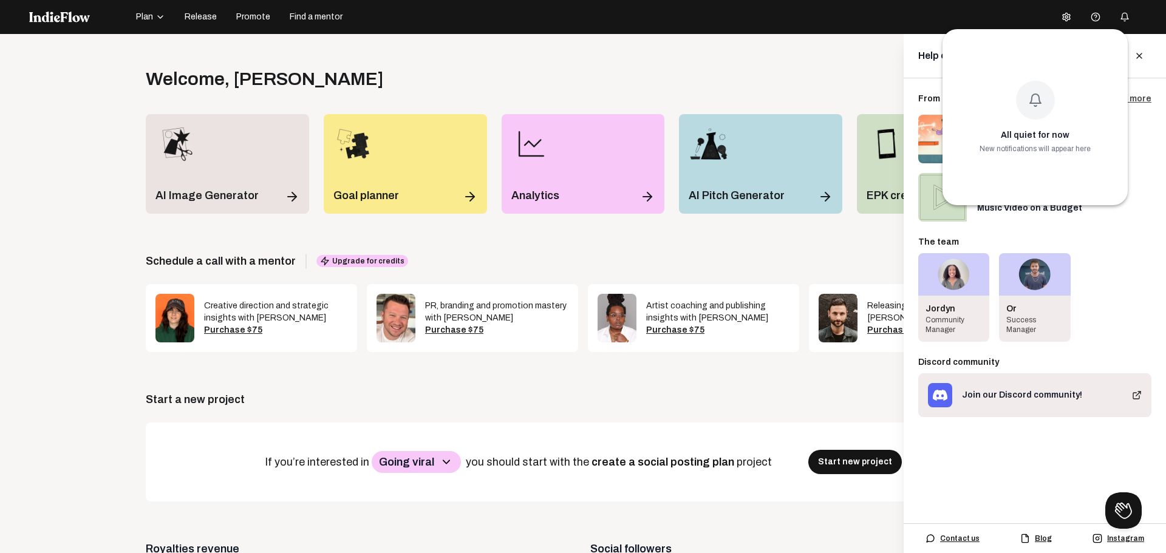
click at [1057, 18] on div at bounding box center [583, 276] width 1166 height 553
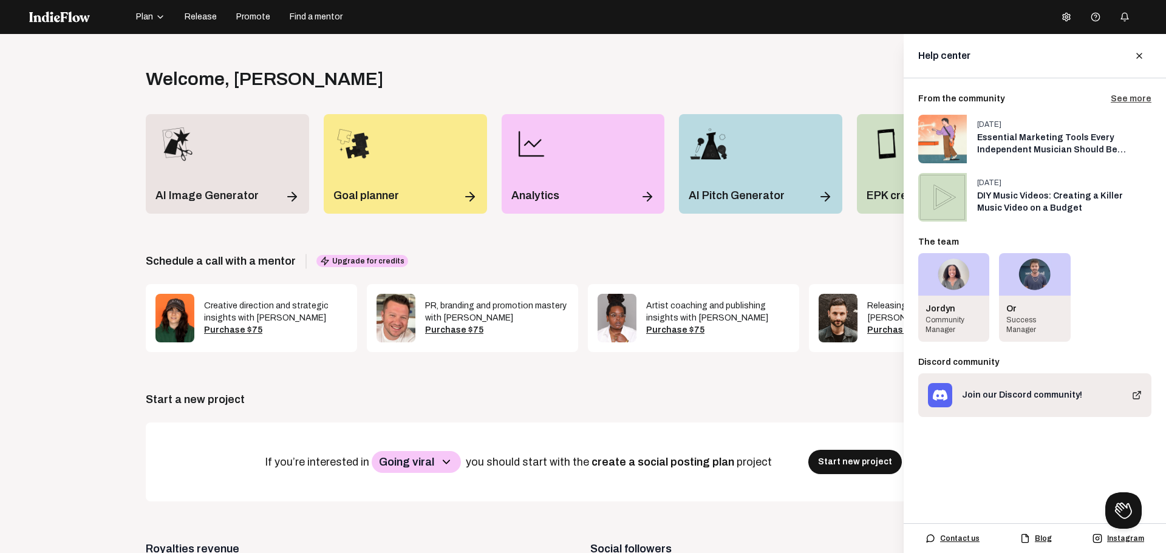
click at [1065, 18] on circle at bounding box center [1066, 17] width 2 height 2
click at [1069, 41] on link "Profile" at bounding box center [1093, 42] width 87 height 16
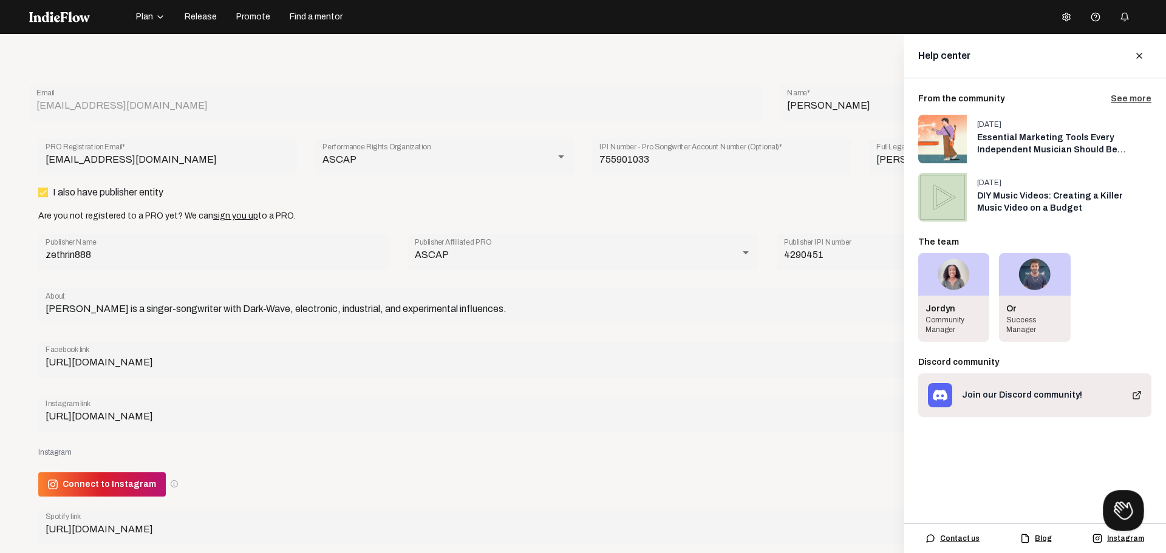
click at [1121, 506] on button "Open Beacon popover" at bounding box center [1120, 508] width 36 height 36
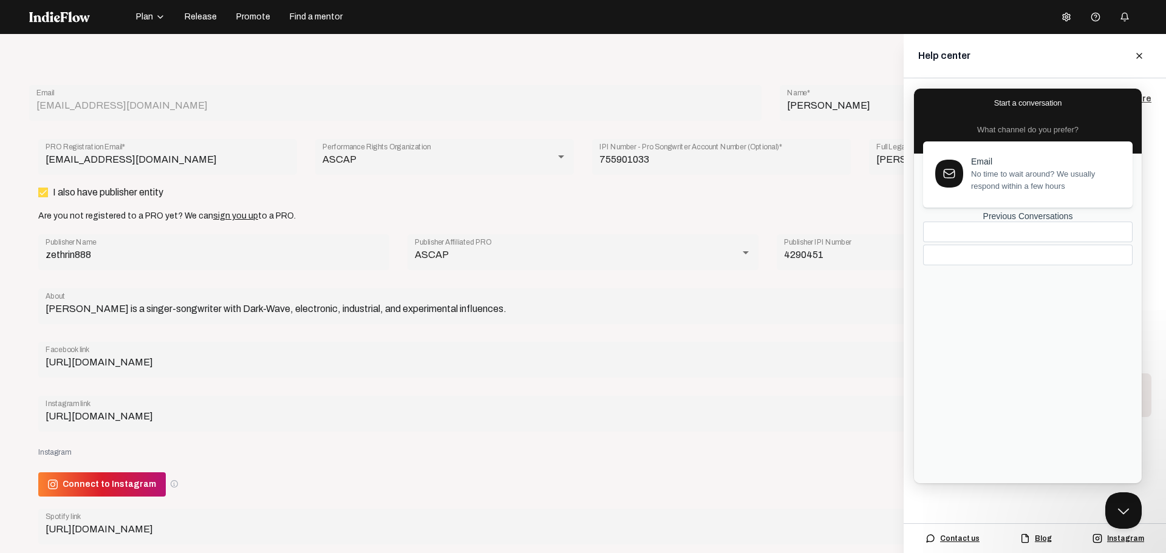
click at [1013, 222] on div "Previous Conversations" at bounding box center [1027, 216] width 209 height 10
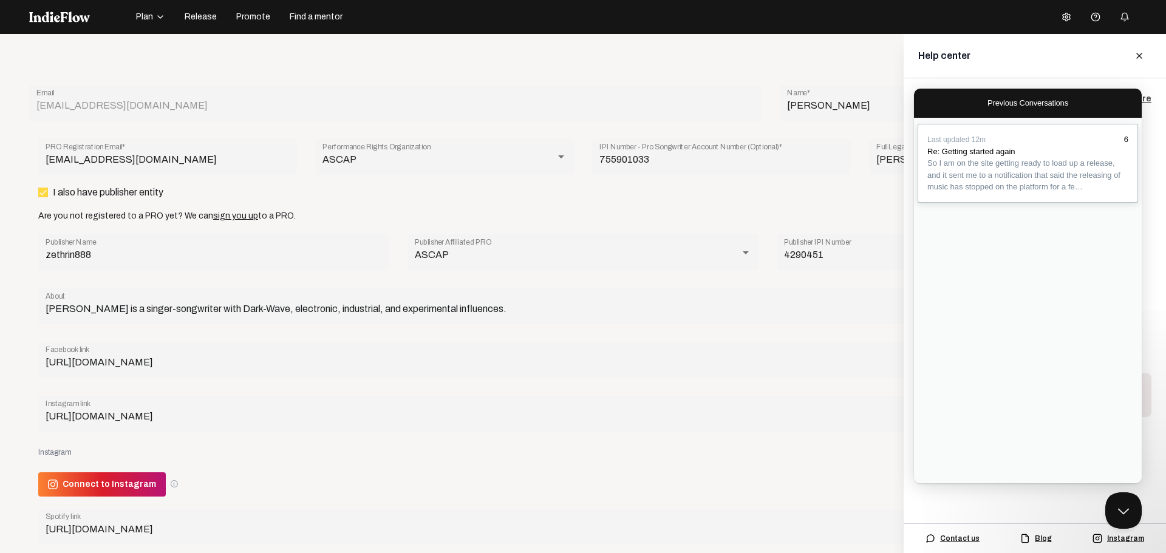
click at [1047, 155] on div "Re: Getting started again" at bounding box center [1027, 152] width 201 height 12
type textarea "And while I am getting back in here, what is my current service plan?"
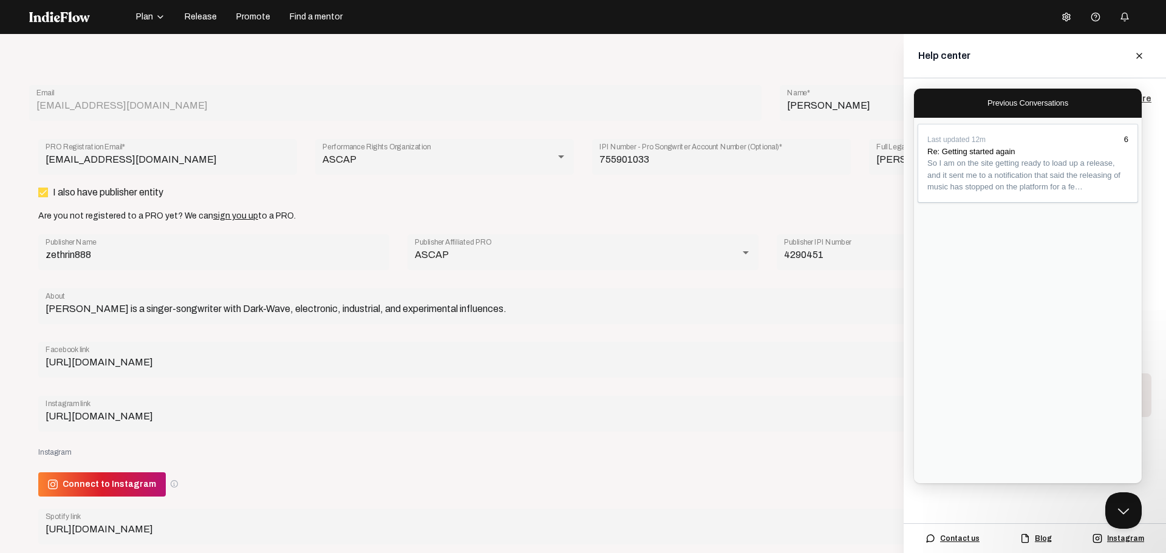
scroll to position [434, 0]
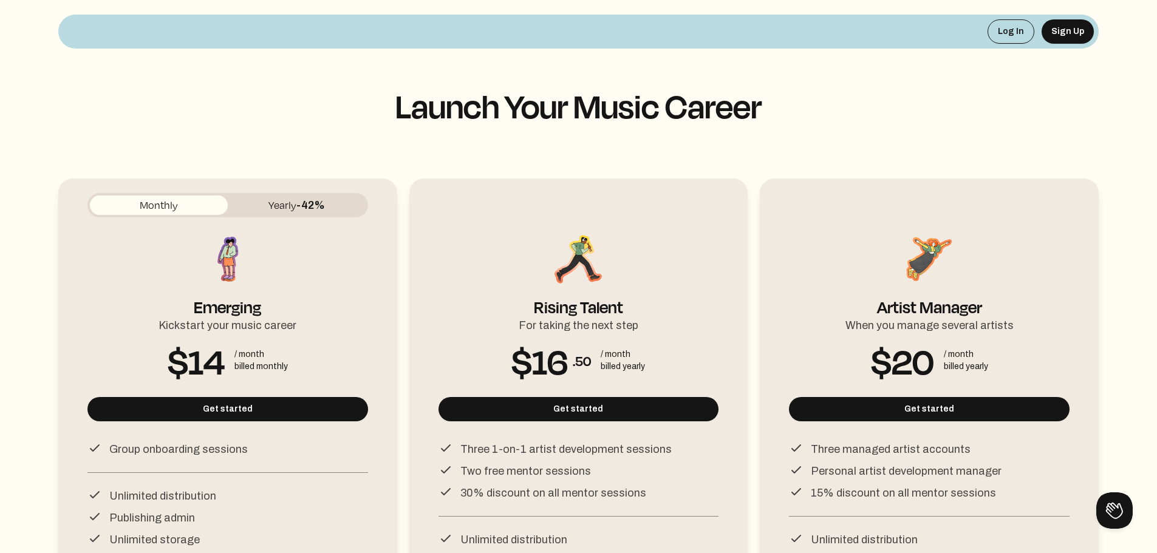
scroll to position [1, 0]
click at [309, 199] on span "-42%" at bounding box center [310, 205] width 29 height 12
